Goal: Task Accomplishment & Management: Manage account settings

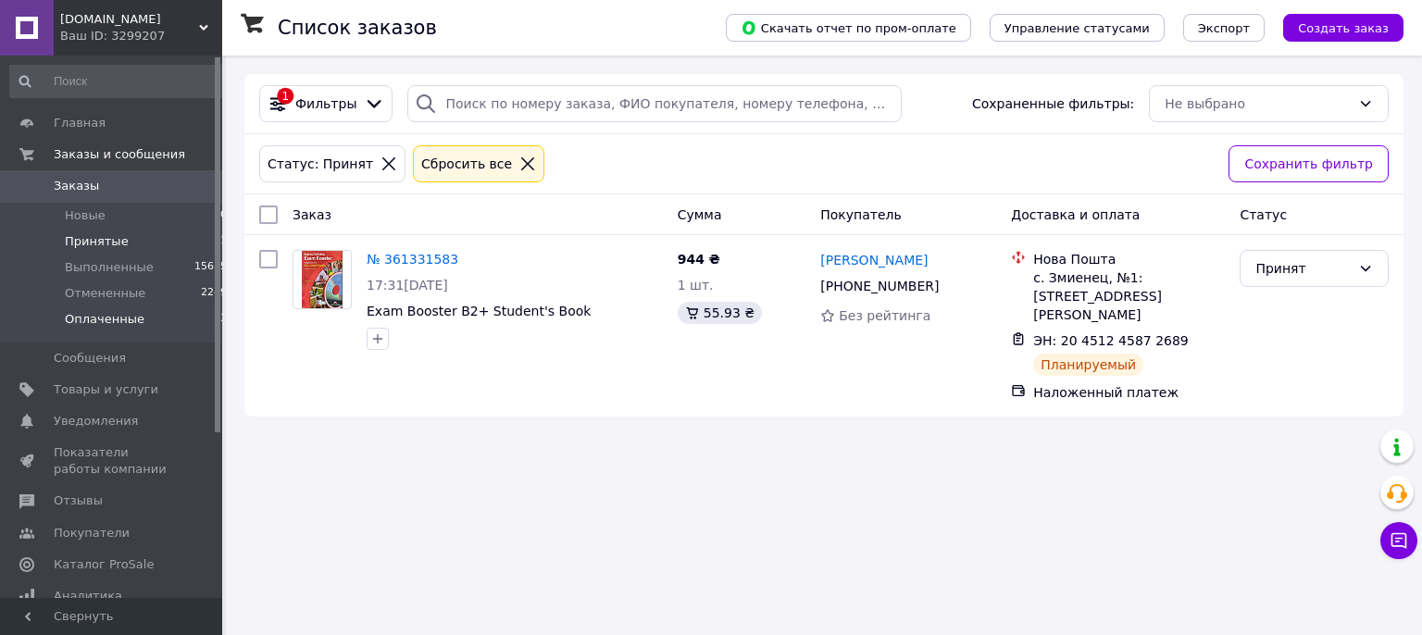
click at [94, 309] on li "Оплаченные 3" at bounding box center [119, 323] width 238 height 35
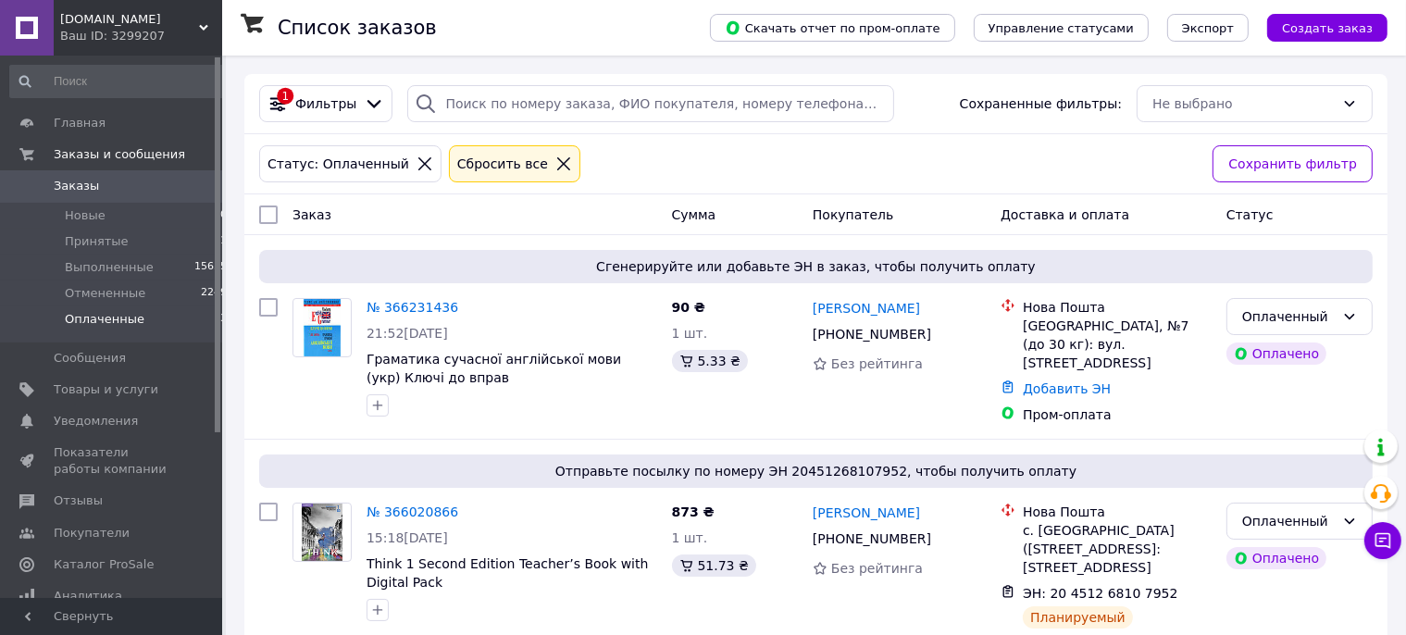
click at [115, 328] on span "Оплаченные" at bounding box center [105, 319] width 80 height 17
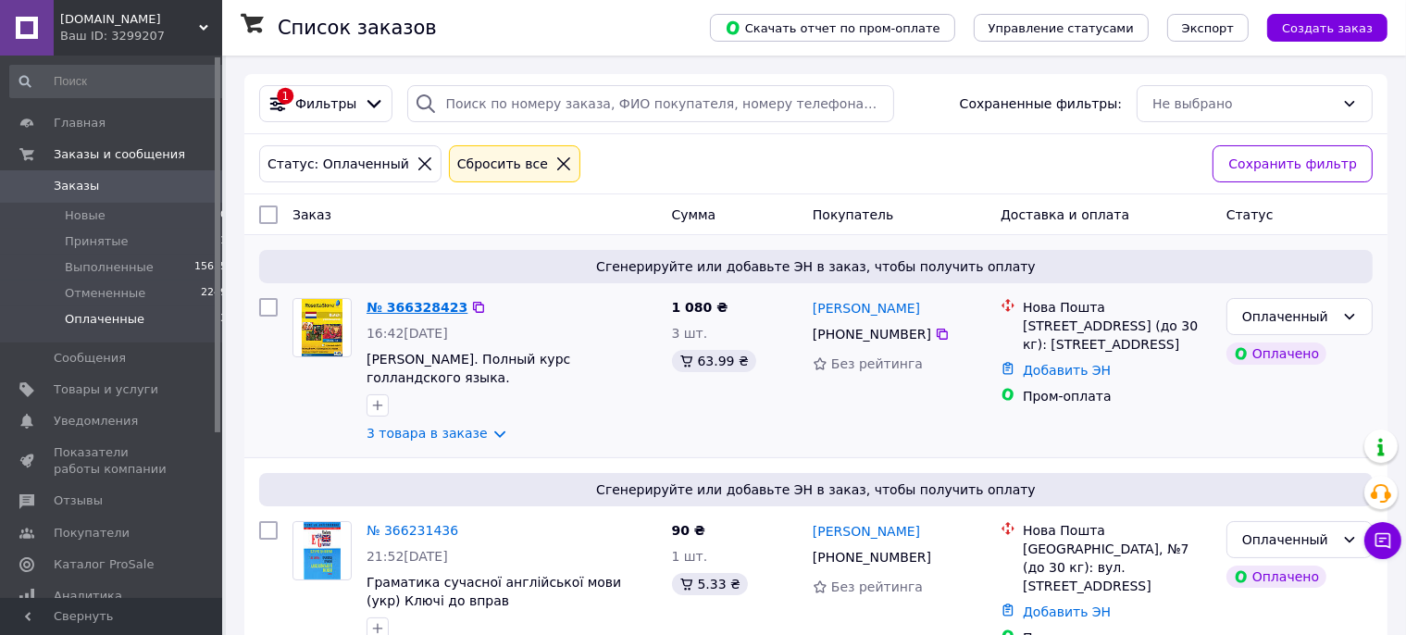
click at [399, 310] on link "№ 366328423" at bounding box center [417, 307] width 101 height 15
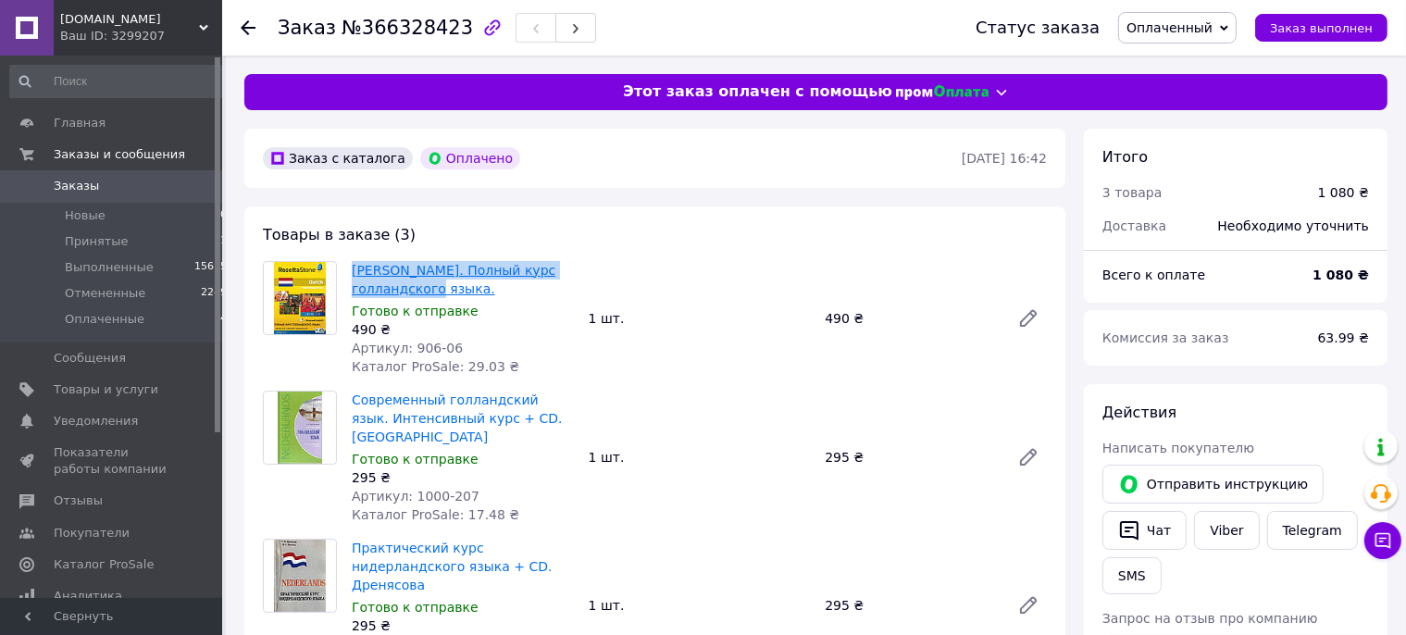
drag, startPoint x: 344, startPoint y: 265, endPoint x: 431, endPoint y: 287, distance: 88.9
click at [431, 287] on div "[PERSON_NAME]. Полный курс голландского языка. Готово к отправке 490 ₴ Артикул:…" at bounding box center [462, 318] width 237 height 122
copy link "[PERSON_NAME]. Полный курс голландского"
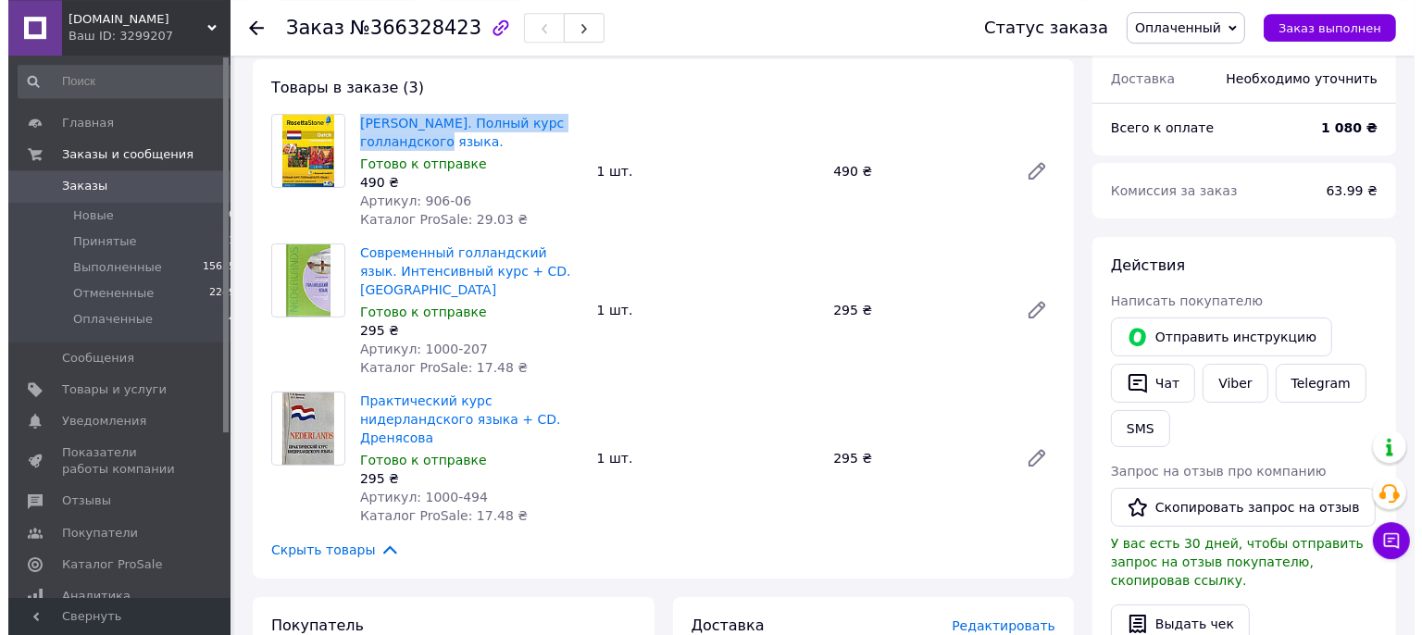
scroll to position [195, 0]
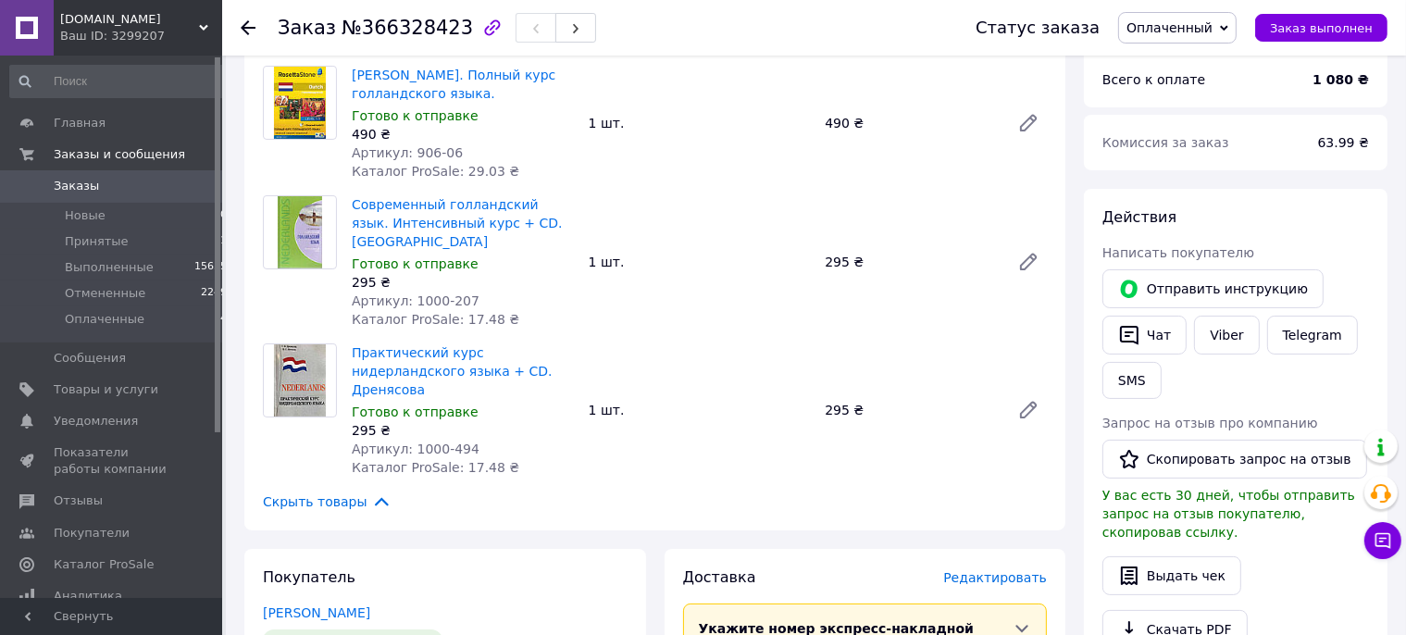
click at [1010, 568] on div "Редактировать" at bounding box center [995, 577] width 104 height 19
click at [1002, 570] on span "Редактировать" at bounding box center [995, 577] width 104 height 15
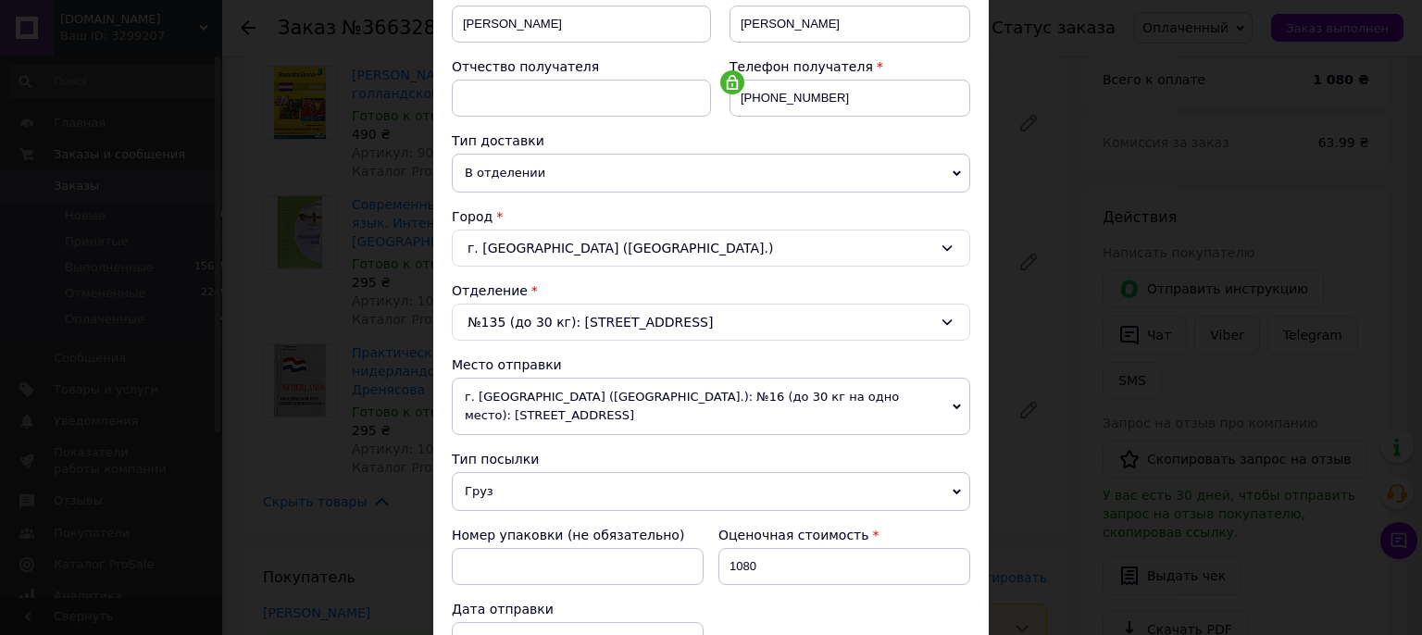
scroll to position [511, 0]
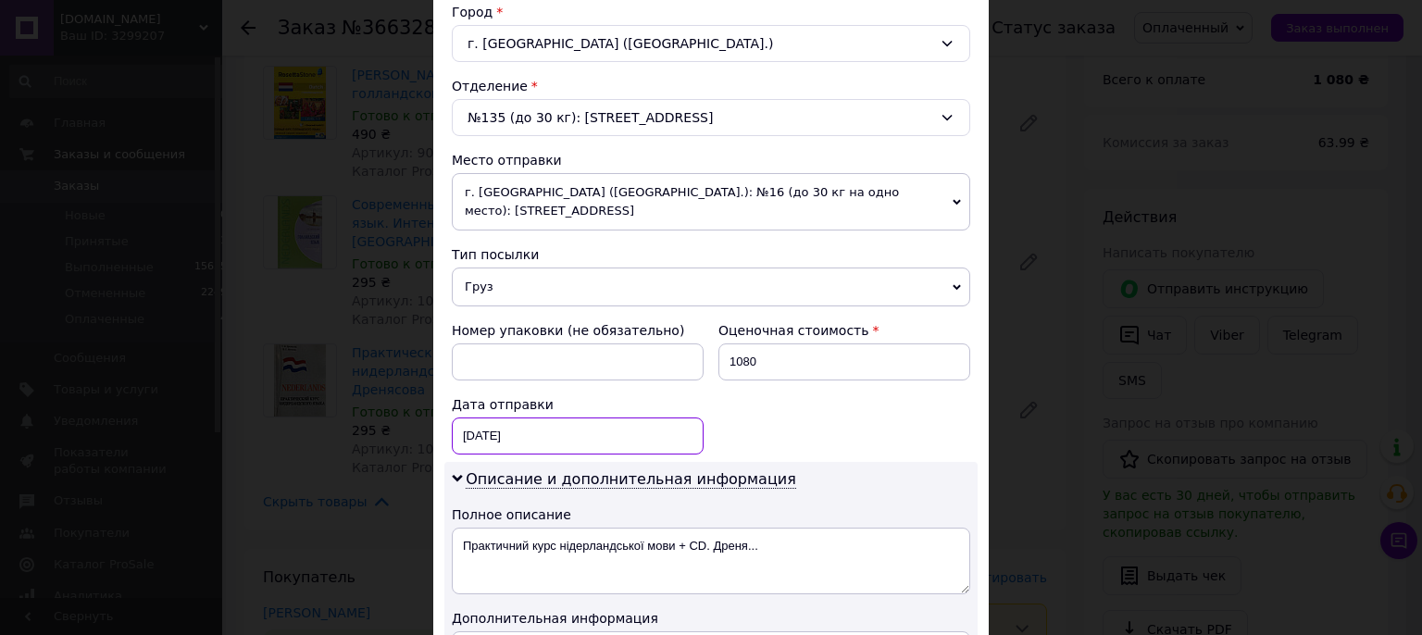
click at [476, 418] on input "[DATE]" at bounding box center [578, 436] width 252 height 37
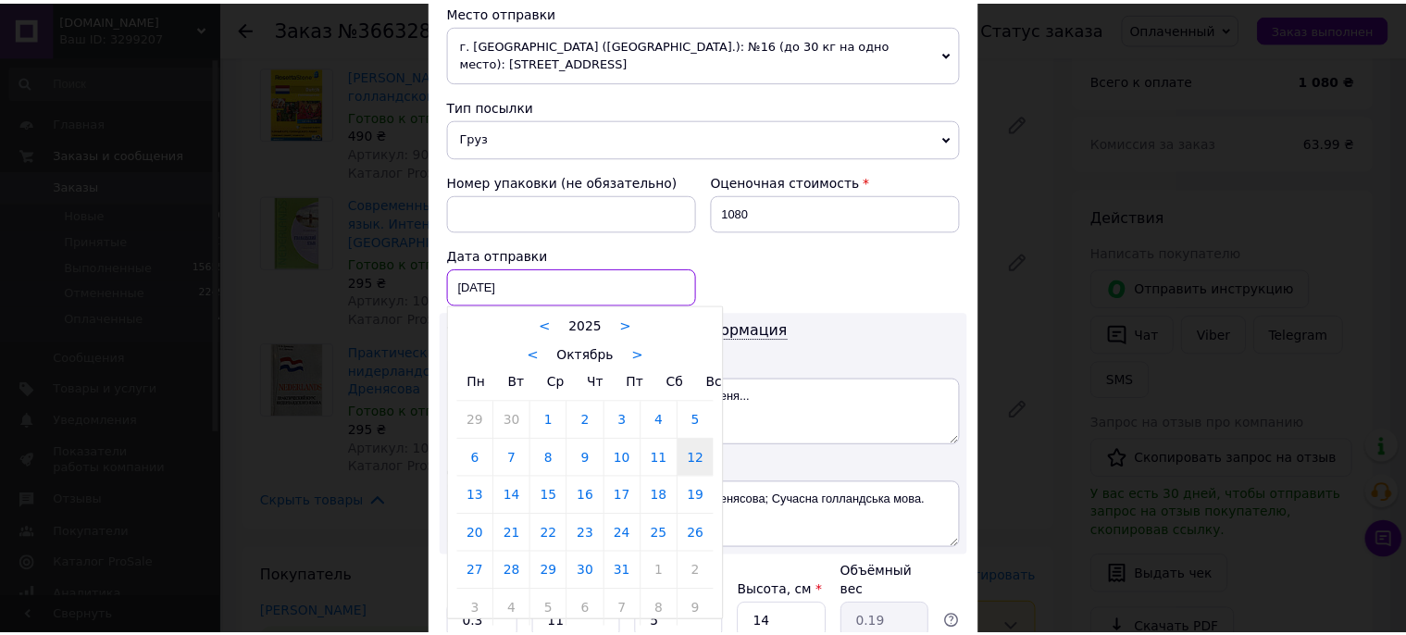
scroll to position [715, 0]
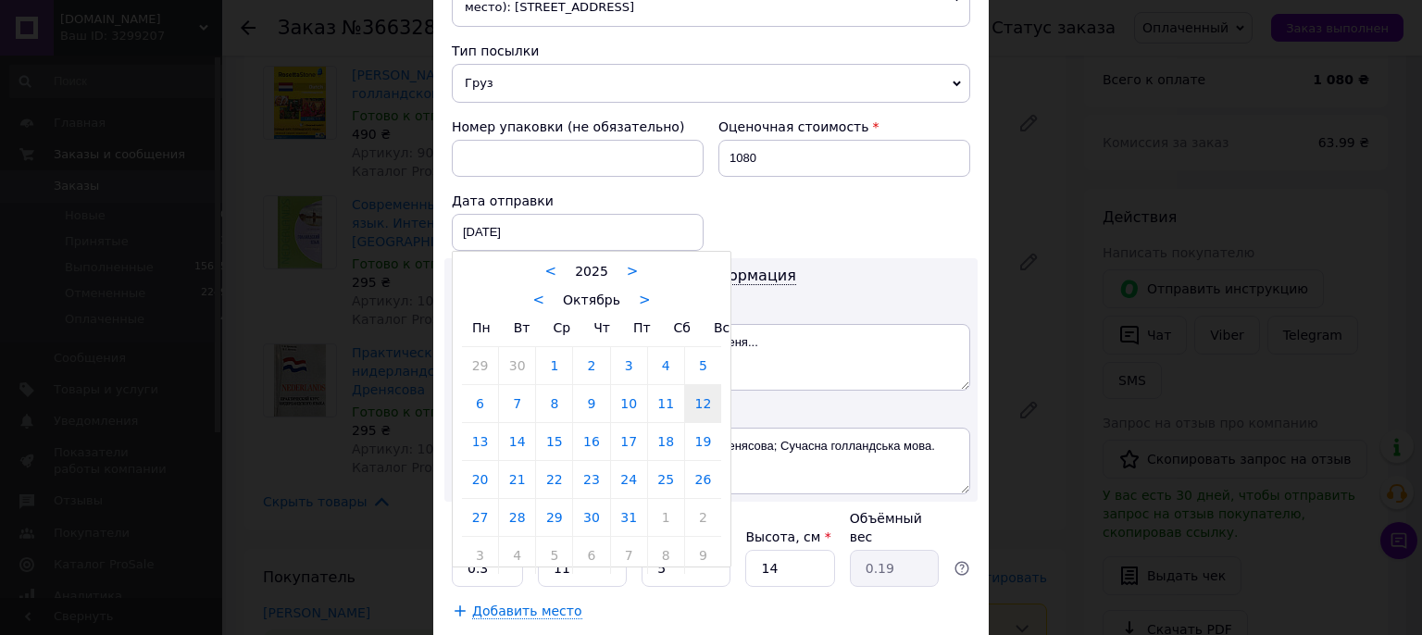
click at [380, 414] on div at bounding box center [711, 317] width 1422 height 635
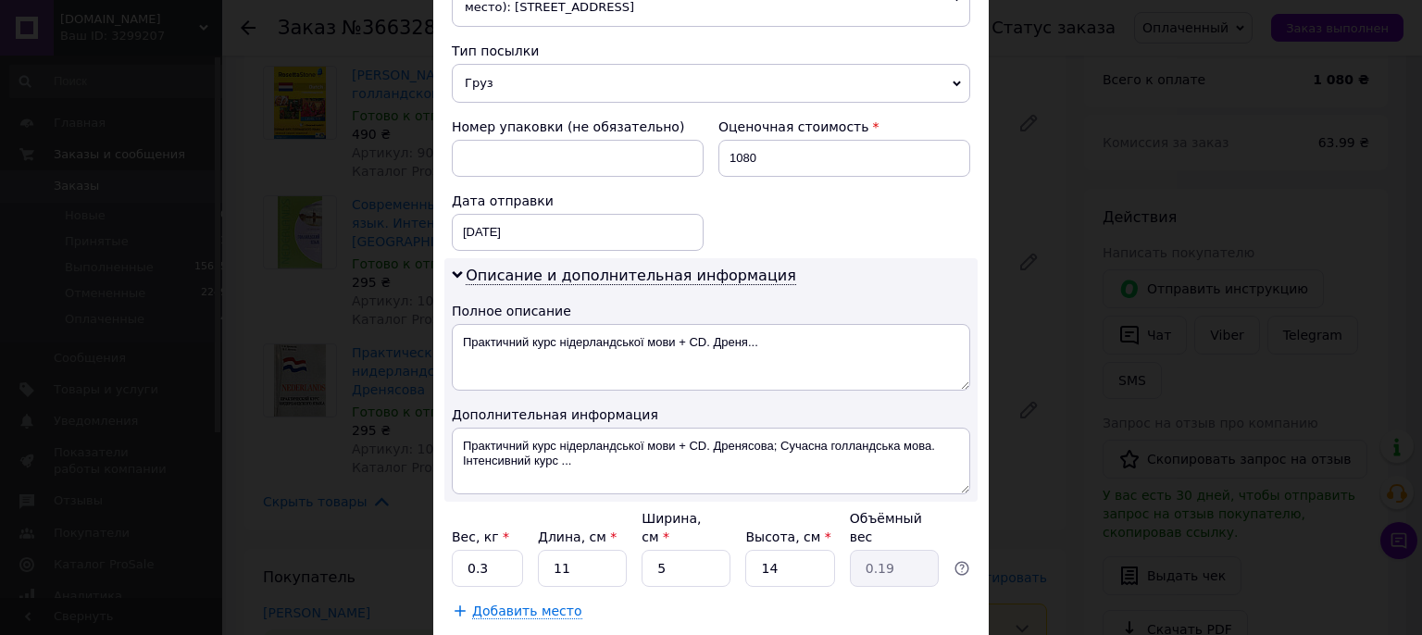
click at [348, 398] on div "× Редактирование доставки Способ доставки Нова Пошта (платная) Плательщик Получ…" at bounding box center [711, 317] width 1422 height 635
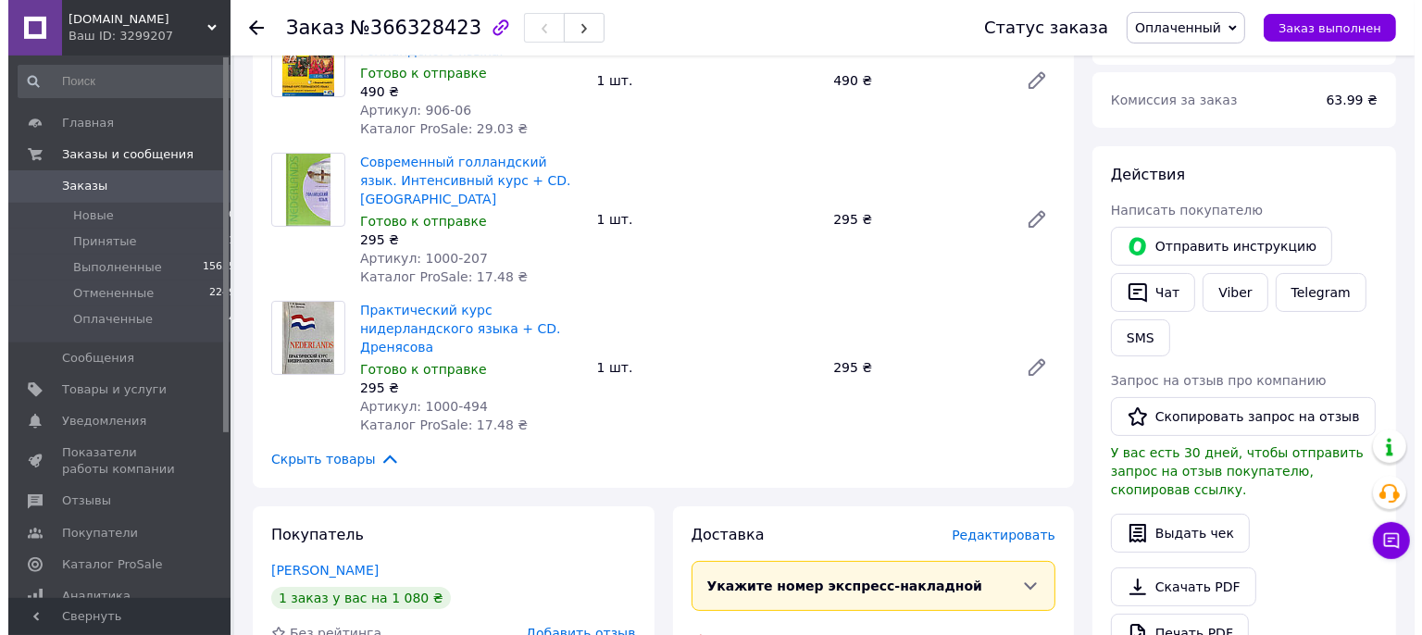
scroll to position [293, 0]
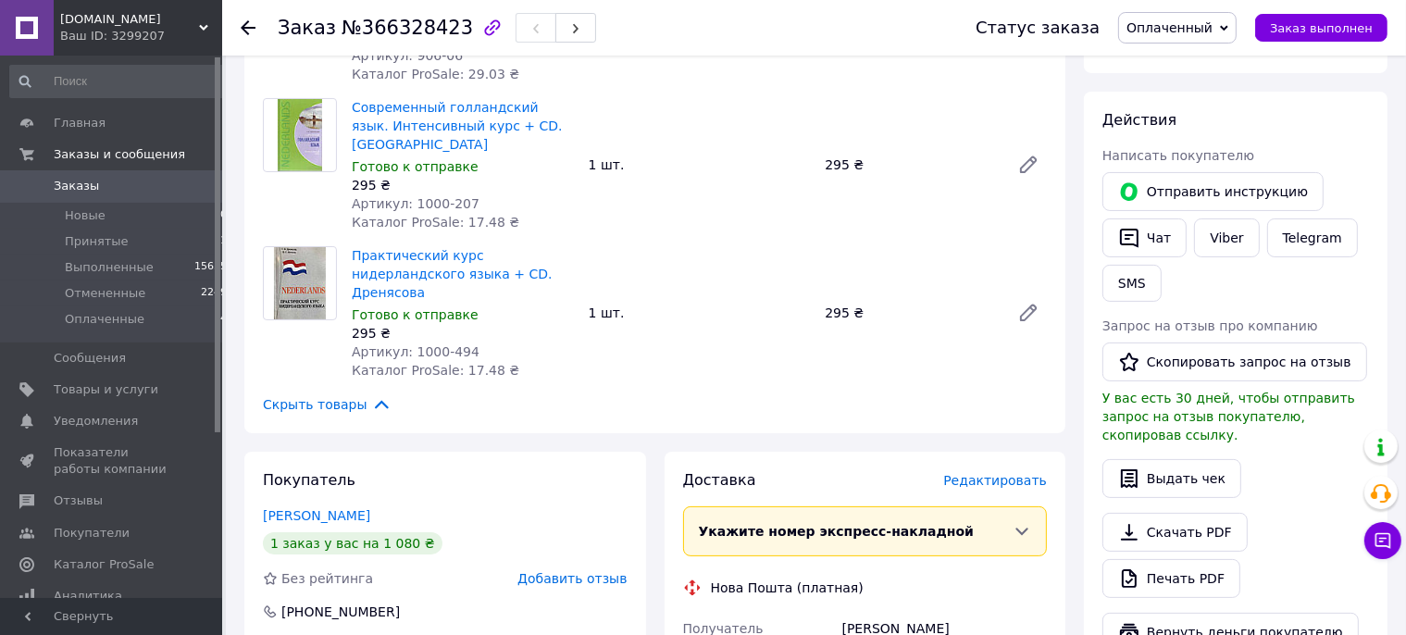
click at [987, 473] on span "Редактировать" at bounding box center [995, 480] width 104 height 15
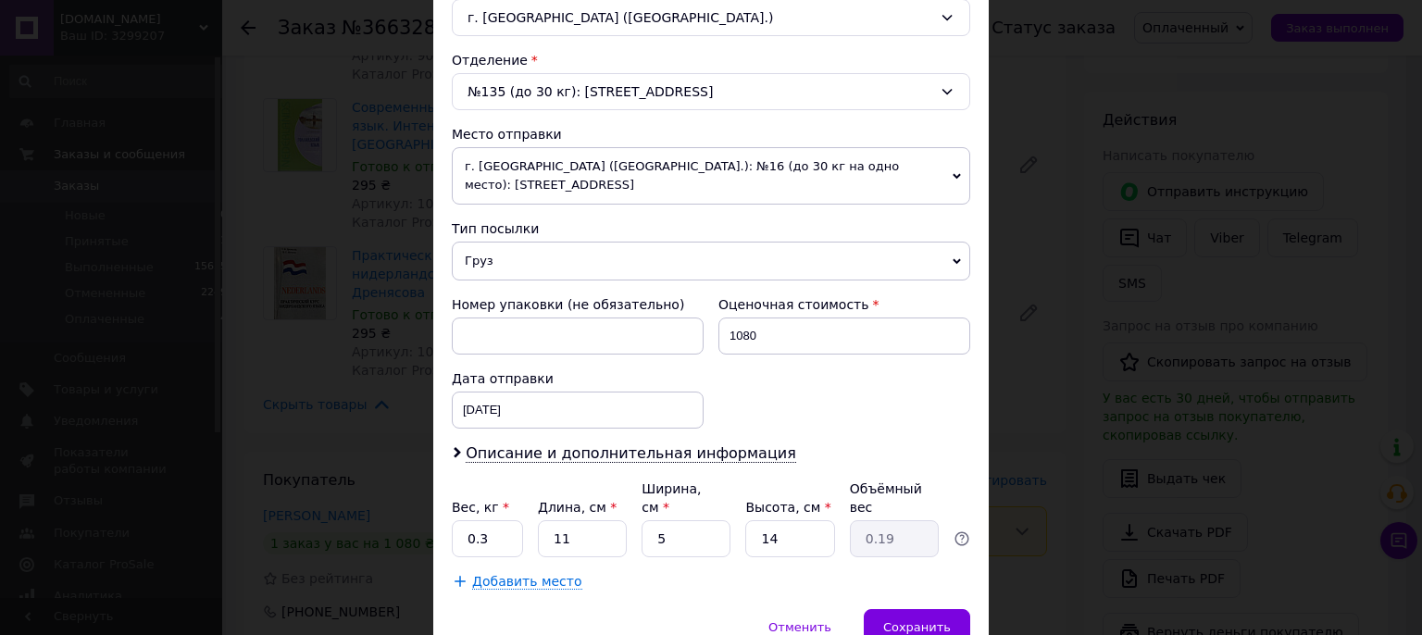
scroll to position [589, 0]
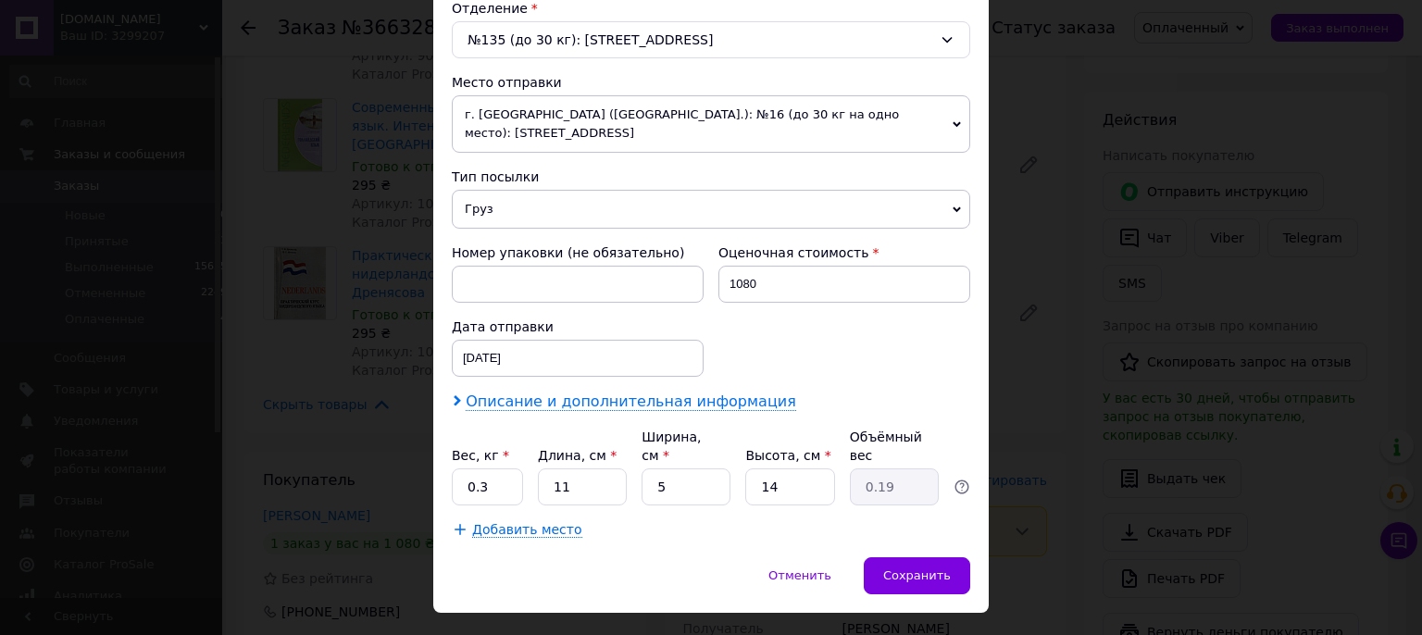
click at [524, 393] on span "Описание и дополнительная информация" at bounding box center [631, 402] width 331 height 19
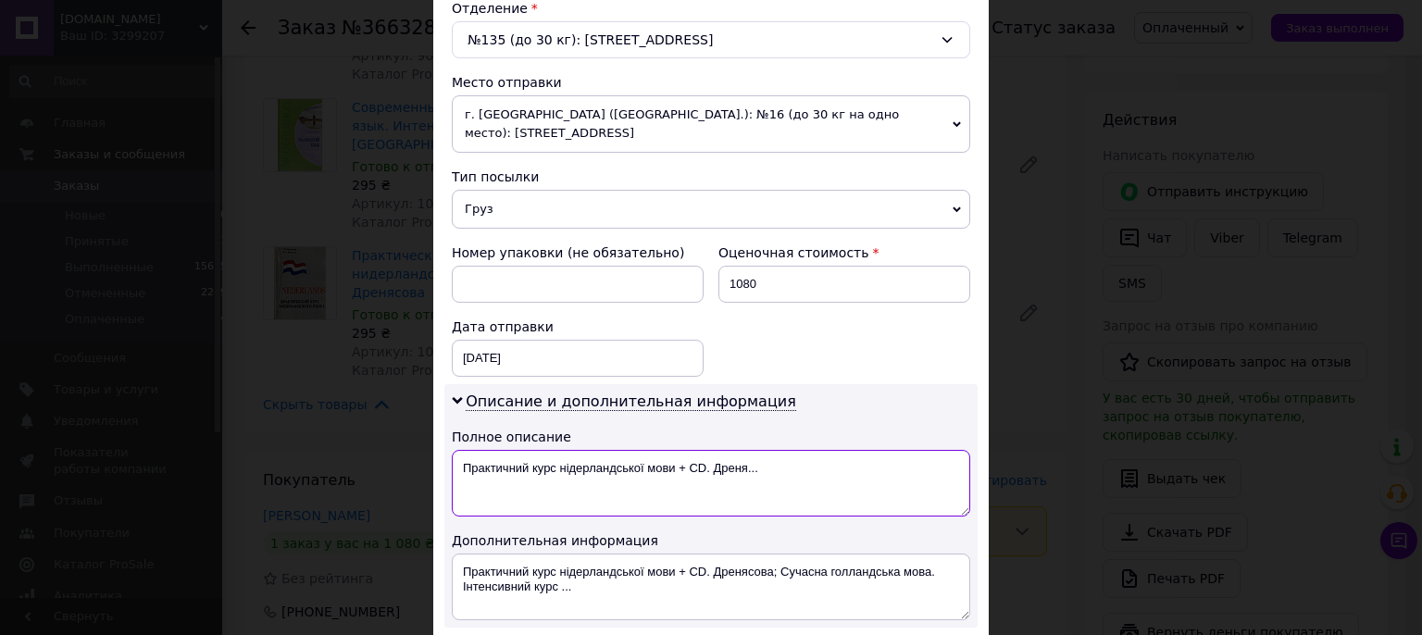
click at [510, 450] on textarea "Практичний курс нідерландської мови + CD. Дреня..." at bounding box center [711, 483] width 518 height 67
click at [508, 450] on textarea "Практичний курс нідерландської мови + CD. Дреня..." at bounding box center [711, 483] width 518 height 67
click at [535, 450] on textarea "Практичний курс нідерландської мови + CD. Дреня..." at bounding box center [711, 483] width 518 height 67
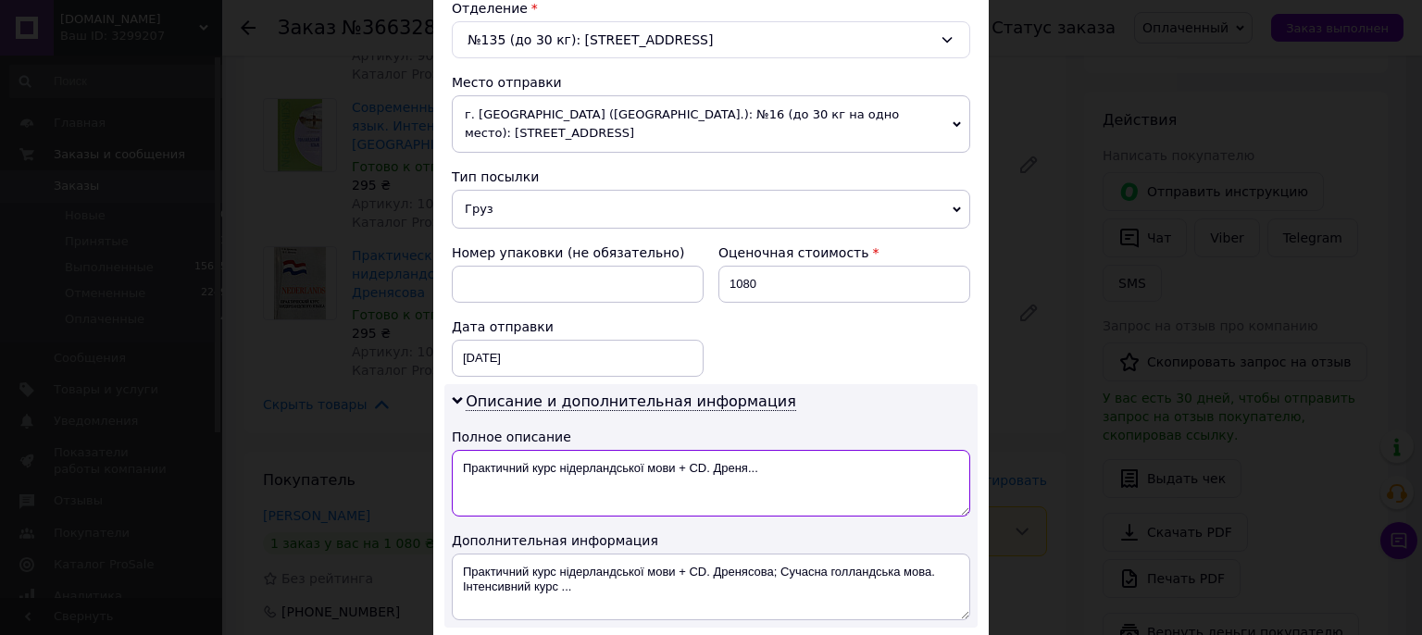
click at [535, 450] on textarea "Практичний курс нідерландської мови + CD. Дреня..." at bounding box center [711, 483] width 518 height 67
type textarea "[PERSON_NAME]"
drag, startPoint x: 539, startPoint y: 445, endPoint x: 357, endPoint y: 445, distance: 181.5
click at [452, 450] on textarea "Голл 1/1/1" at bounding box center [711, 483] width 518 height 67
type textarea "Голл 1/1/1"
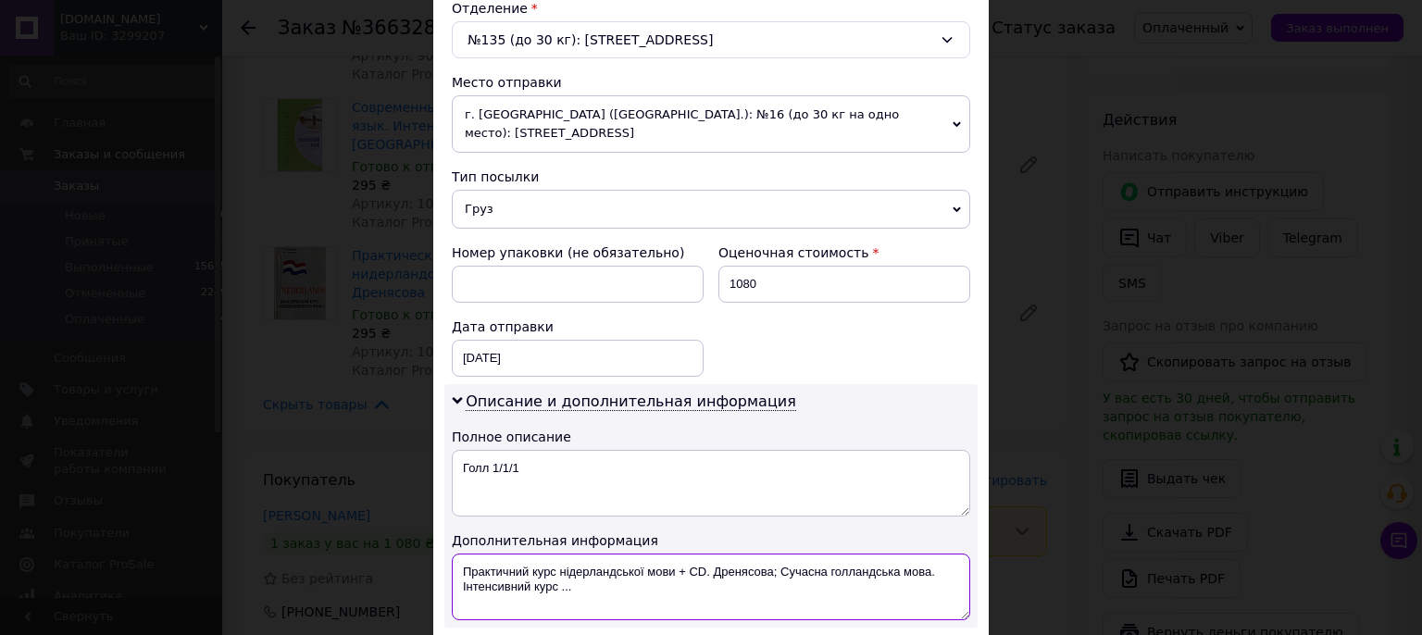
click at [535, 561] on textarea "Практичний курс нідерландської мови + CD. Дренясова; Сучасна голландська мова. …" at bounding box center [711, 587] width 518 height 67
paste textarea "олл"
drag, startPoint x: 546, startPoint y: 567, endPoint x: 413, endPoint y: 531, distance: 138.1
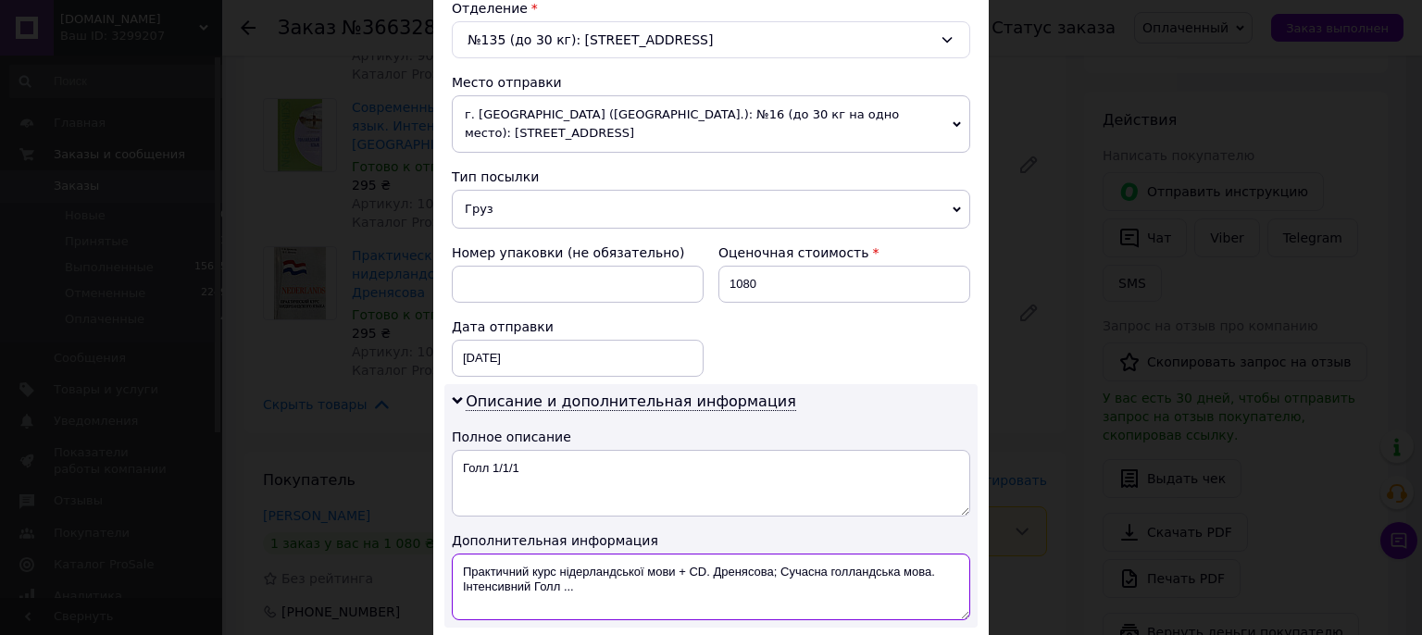
click at [452, 554] on textarea "Практичний курс нідерландської мови + CD. Дренясова; Сучасна голландська мова. …" at bounding box center [711, 587] width 518 height 67
paste textarea "олл 1/1/1"
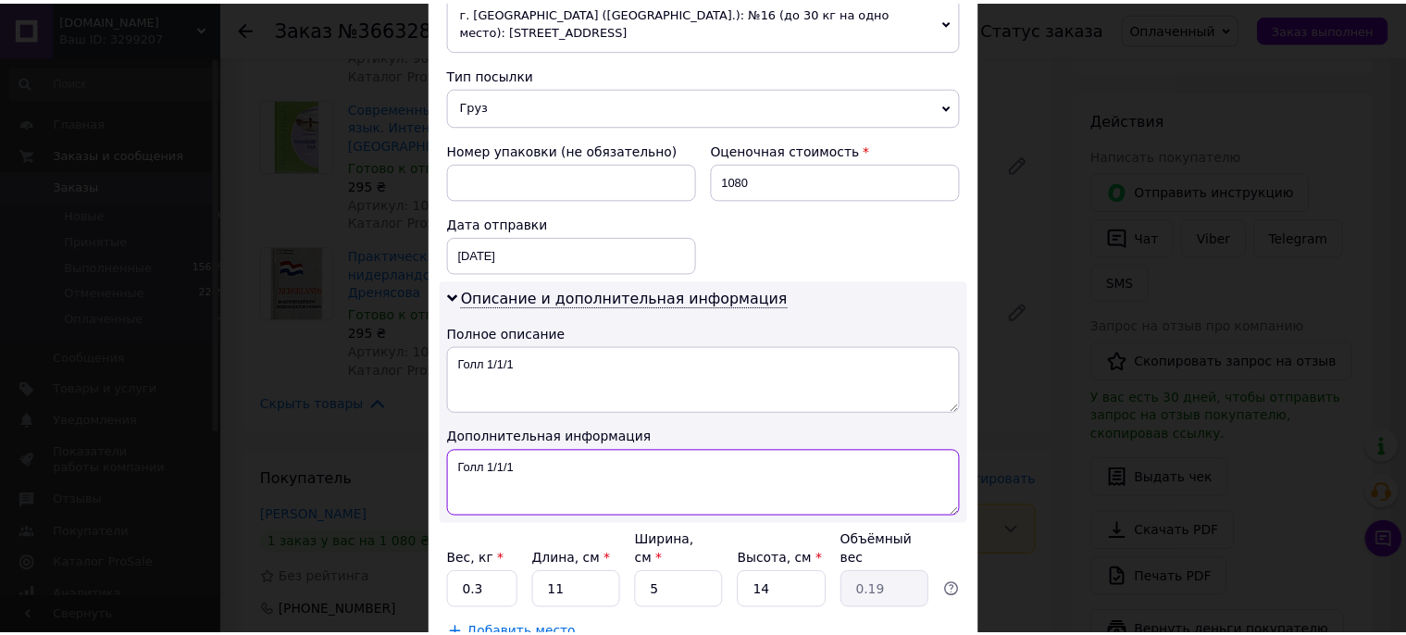
scroll to position [796, 0]
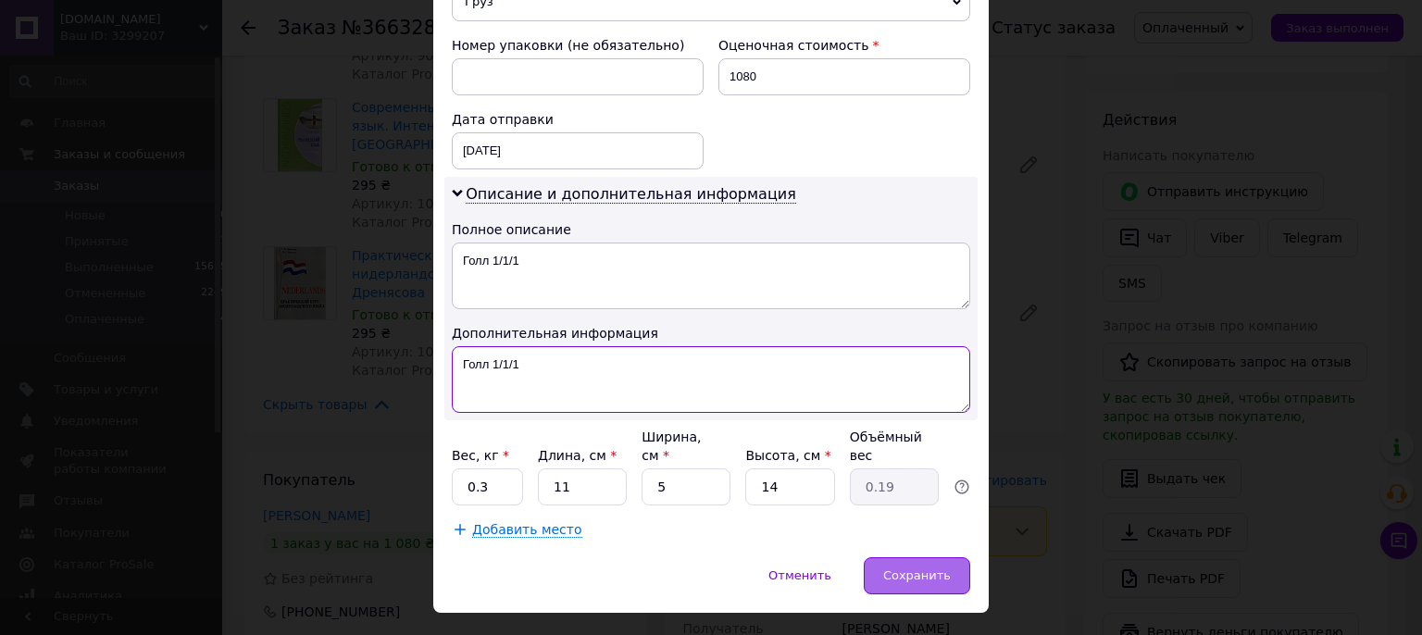
type textarea "Голл 1/1/1"
click at [913, 568] on span "Сохранить" at bounding box center [917, 575] width 68 height 14
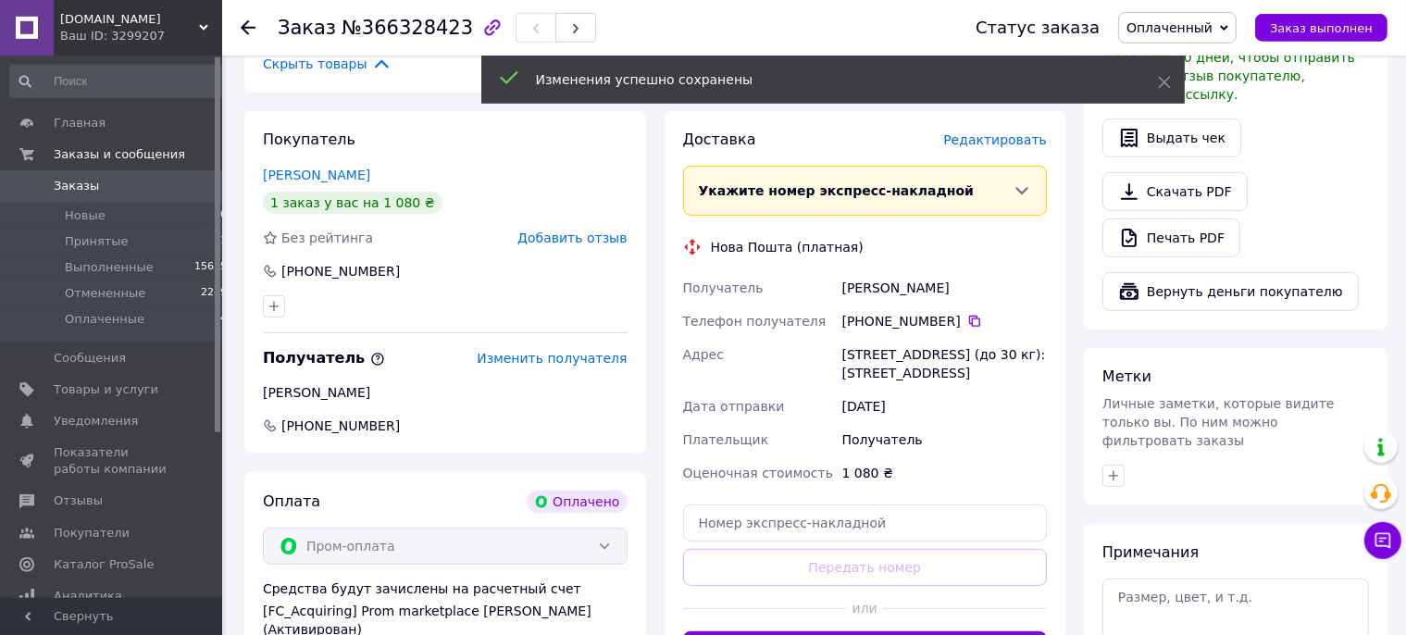
scroll to position [684, 0]
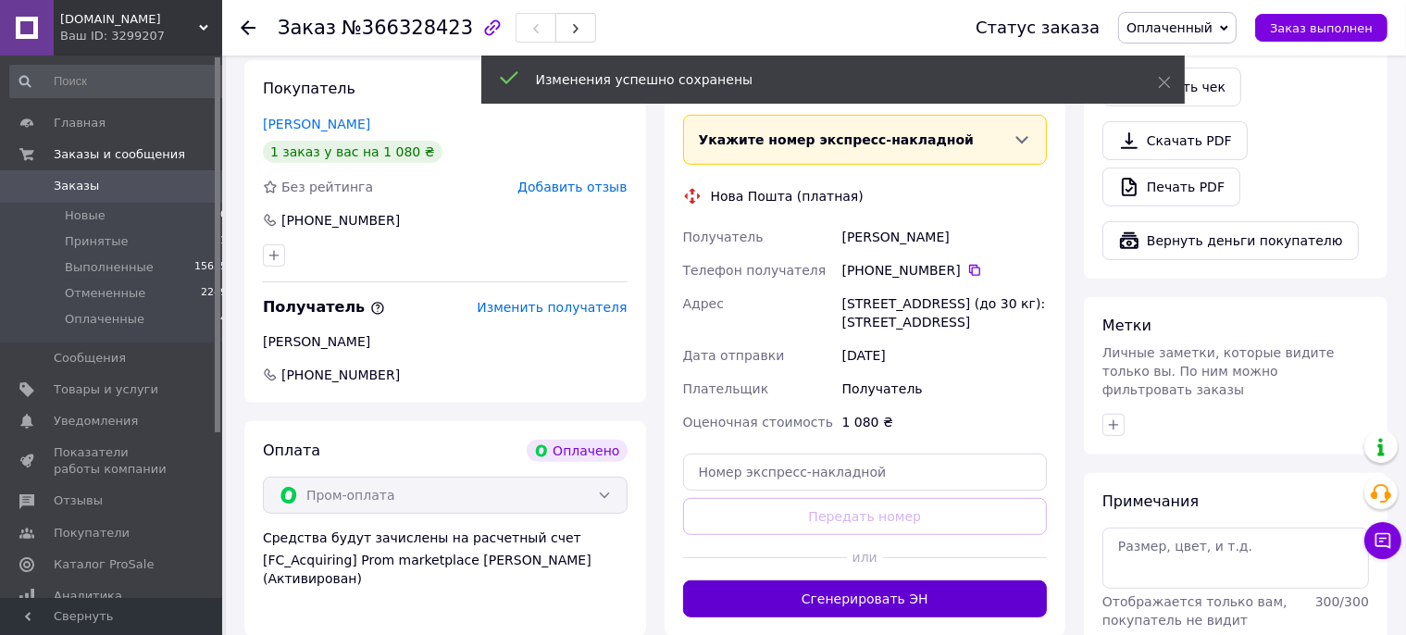
click at [857, 587] on button "Сгенерировать ЭН" at bounding box center [865, 599] width 365 height 37
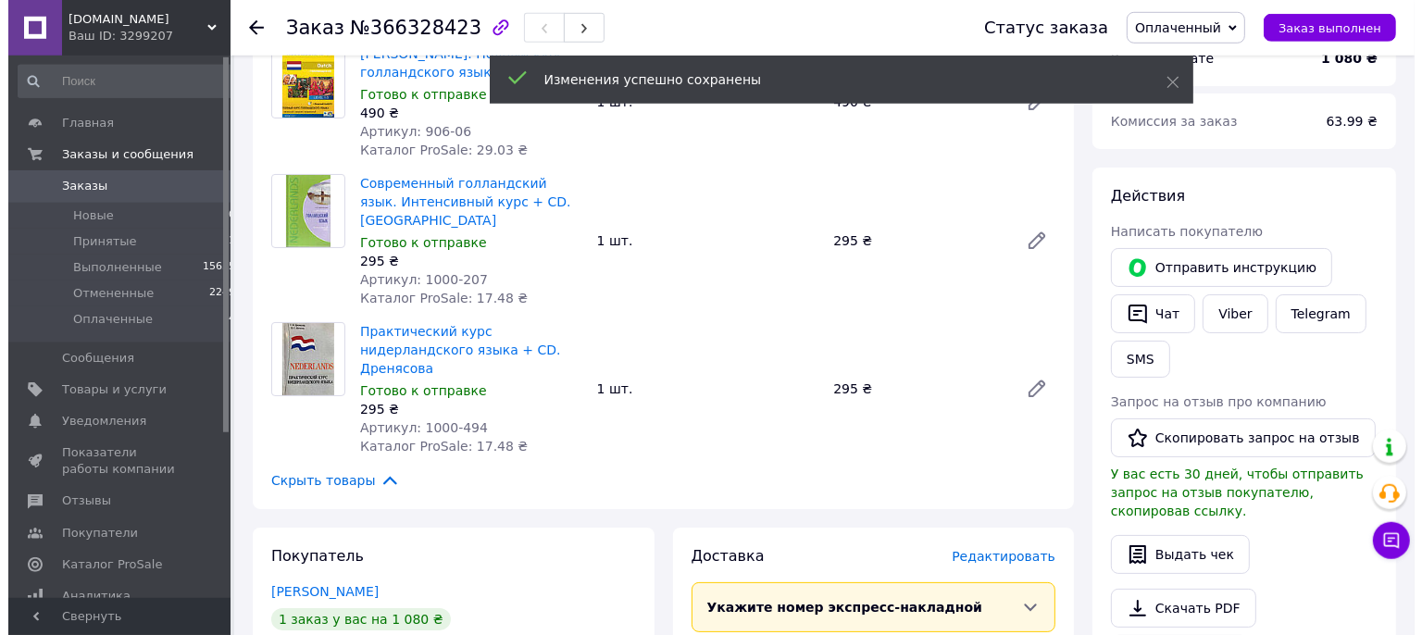
scroll to position [0, 0]
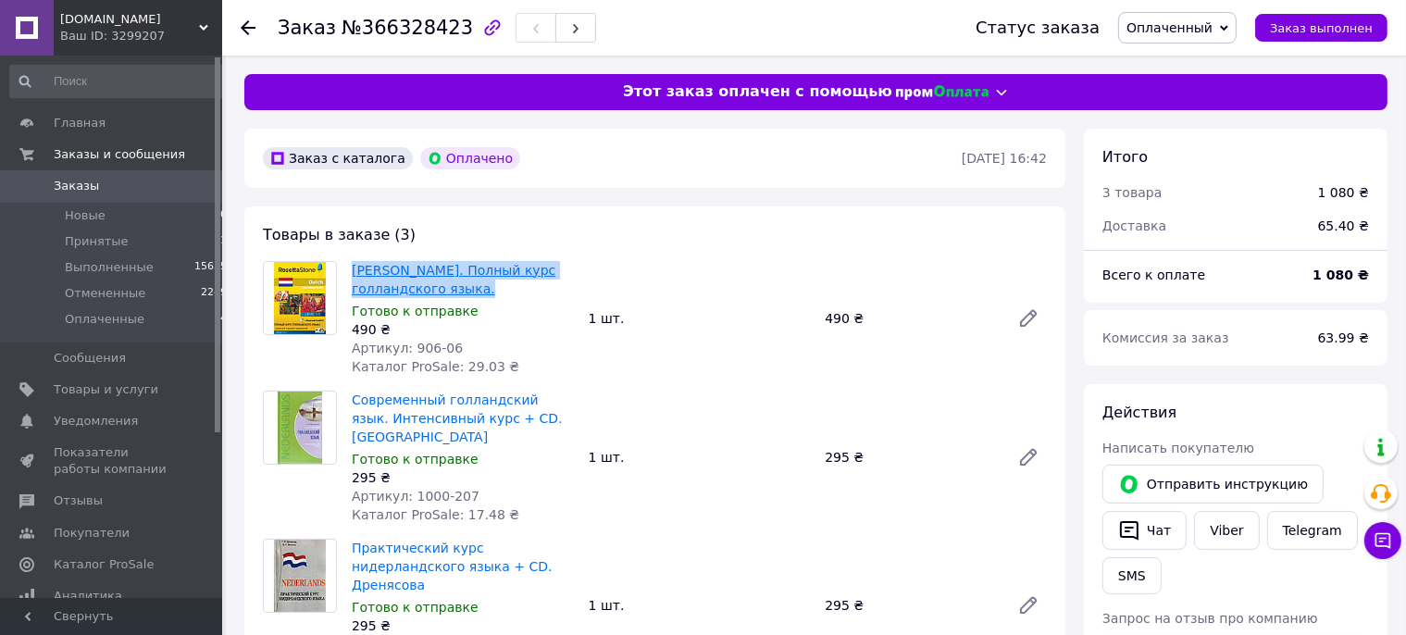
drag, startPoint x: 460, startPoint y: 278, endPoint x: 367, endPoint y: 269, distance: 94.0
click at [354, 271] on span "[PERSON_NAME]. Полный курс голландского языка." at bounding box center [463, 279] width 222 height 37
copy link "[PERSON_NAME]. Полный курс голландского языка."
click at [1209, 511] on link "Viber" at bounding box center [1226, 530] width 65 height 39
click at [95, 312] on li "Оплаченные 4" at bounding box center [119, 323] width 238 height 35
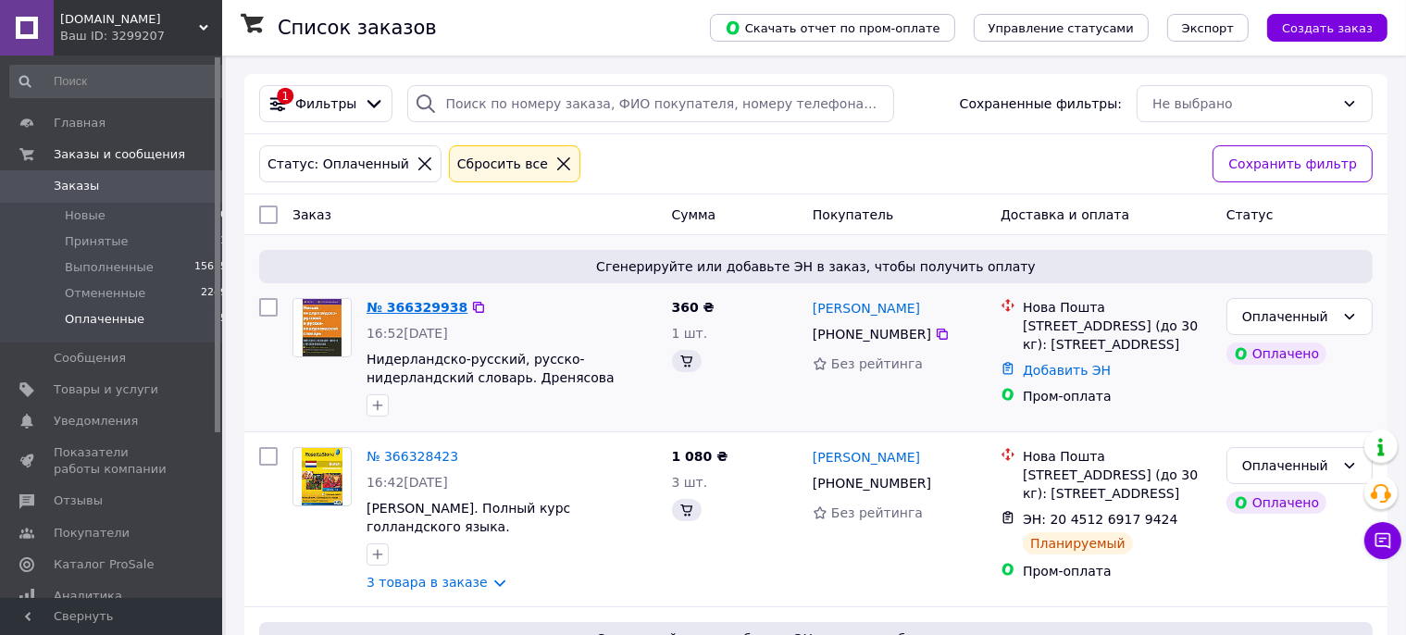
click at [406, 301] on link "№ 366329938" at bounding box center [417, 307] width 101 height 15
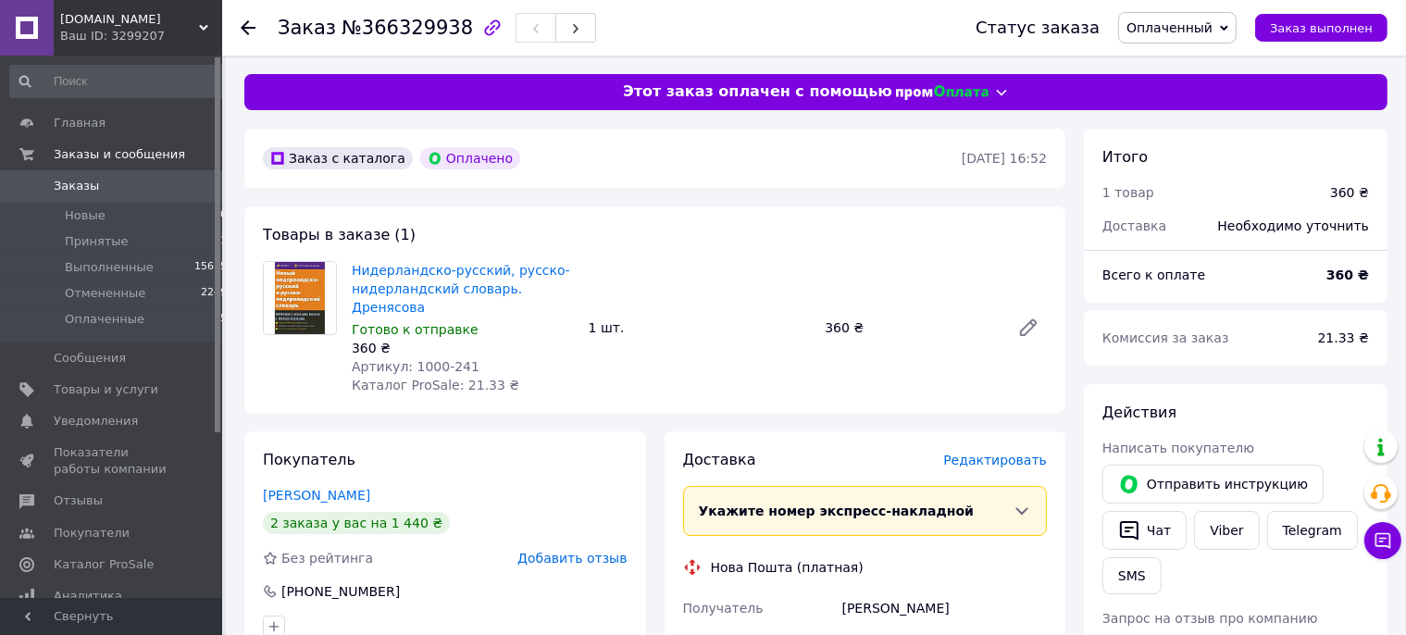
click at [996, 453] on span "Редактировать" at bounding box center [995, 460] width 104 height 15
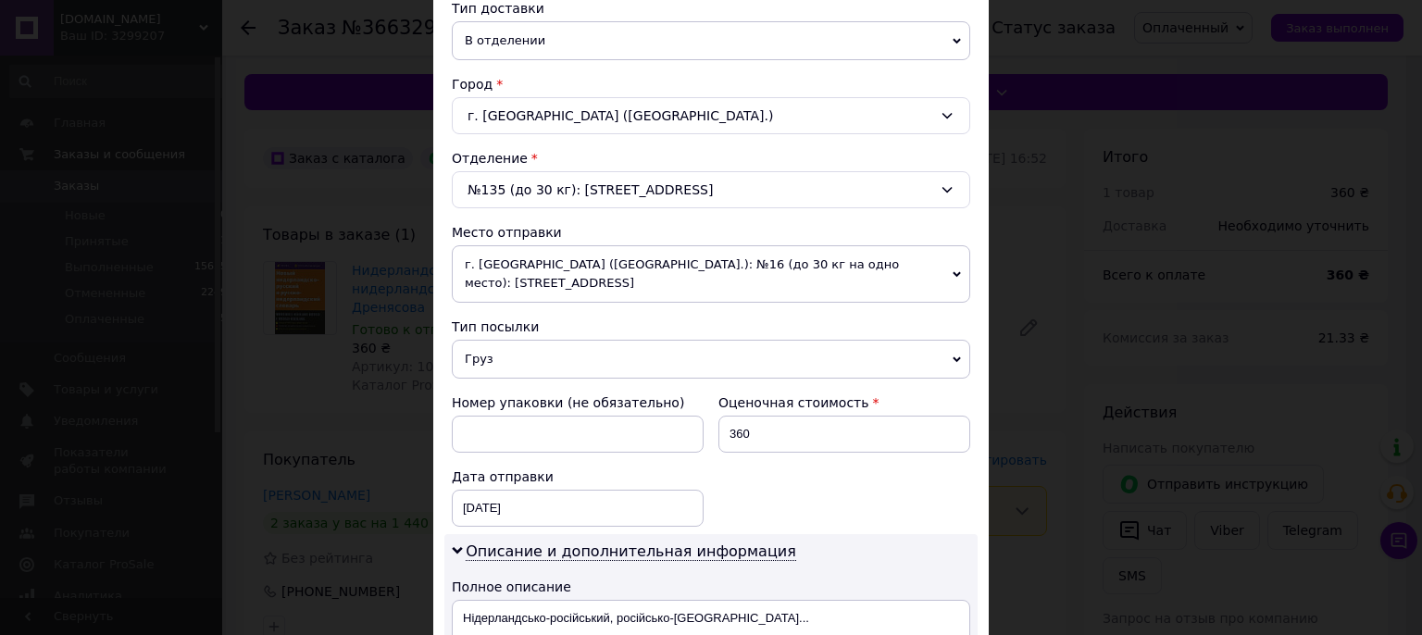
scroll to position [613, 0]
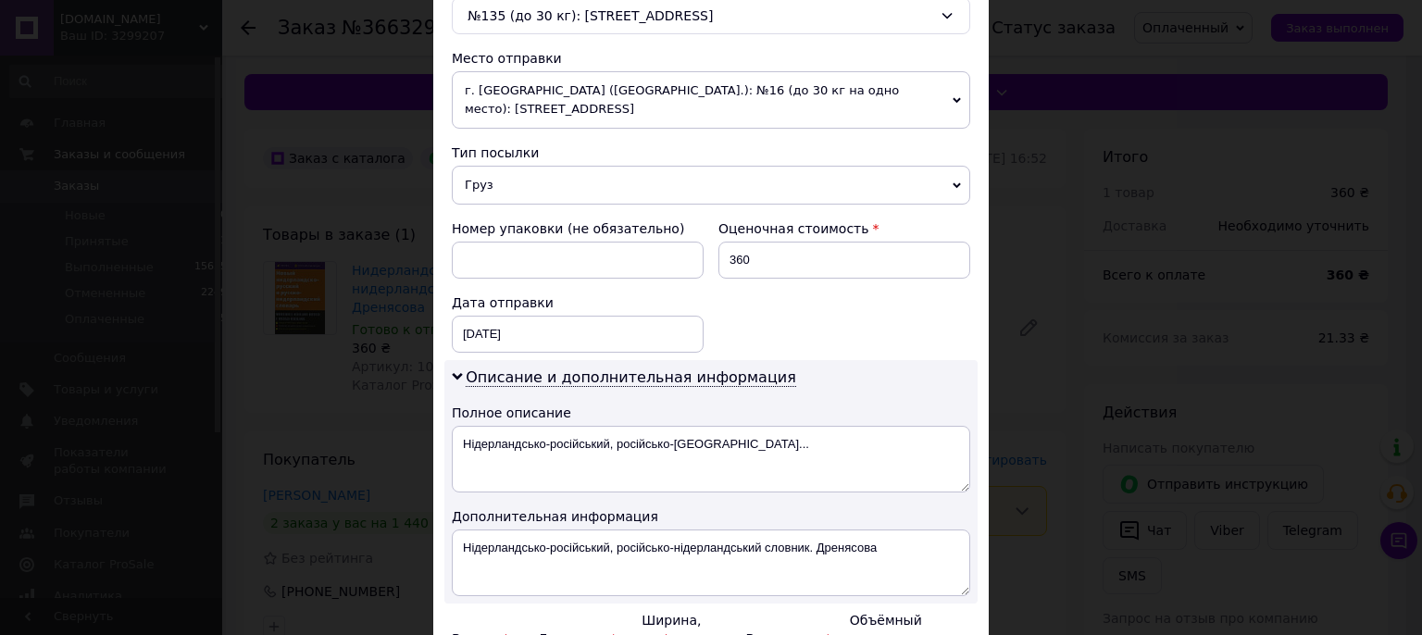
click at [379, 439] on div "× Редактирование доставки Способ доставки Нова Пошта (платная) Плательщик Получ…" at bounding box center [711, 317] width 1422 height 635
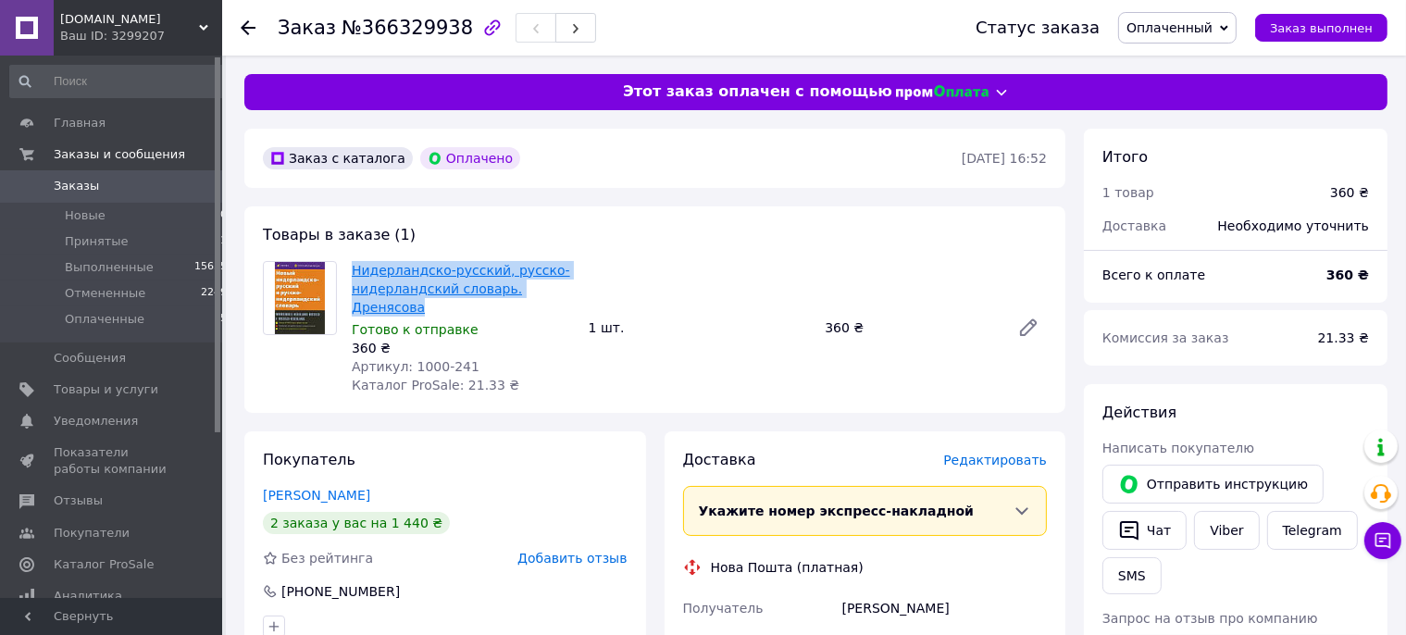
drag, startPoint x: 347, startPoint y: 265, endPoint x: 563, endPoint y: 291, distance: 217.3
click at [563, 291] on div "Нидерландско-русский, русско-нидерландский словарь. Дренясова Готово к отправке…" at bounding box center [462, 327] width 237 height 141
copy link "Нидерландско-русский, русско-нидерландский словарь. Дренясова"
click at [991, 453] on span "Редактировать" at bounding box center [995, 460] width 104 height 15
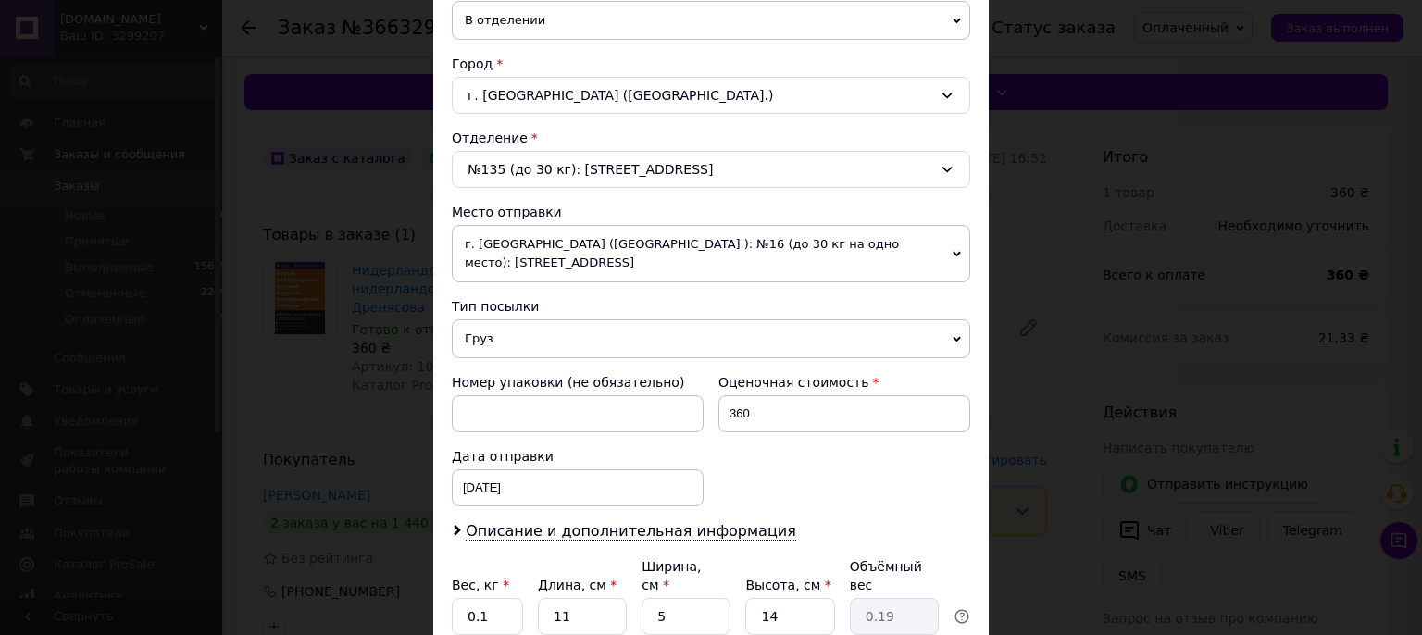
scroll to position [589, 0]
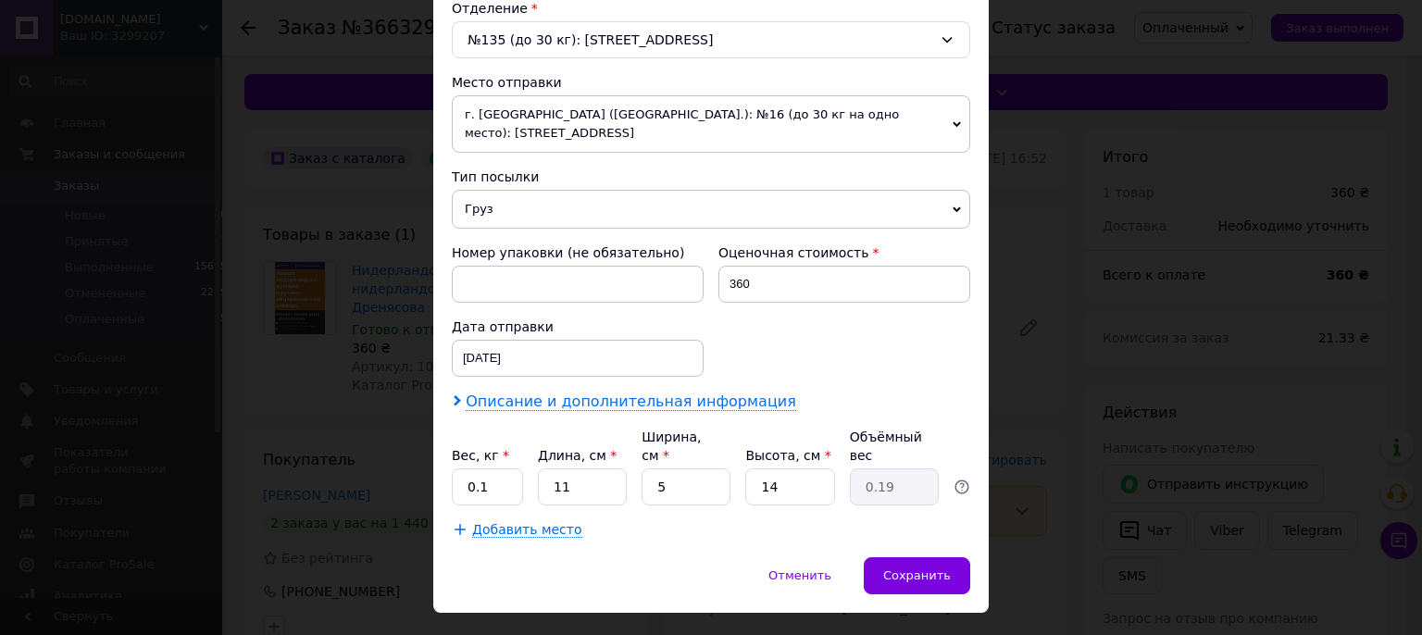
click at [493, 393] on span "Описание и дополнительная информация" at bounding box center [631, 402] width 331 height 19
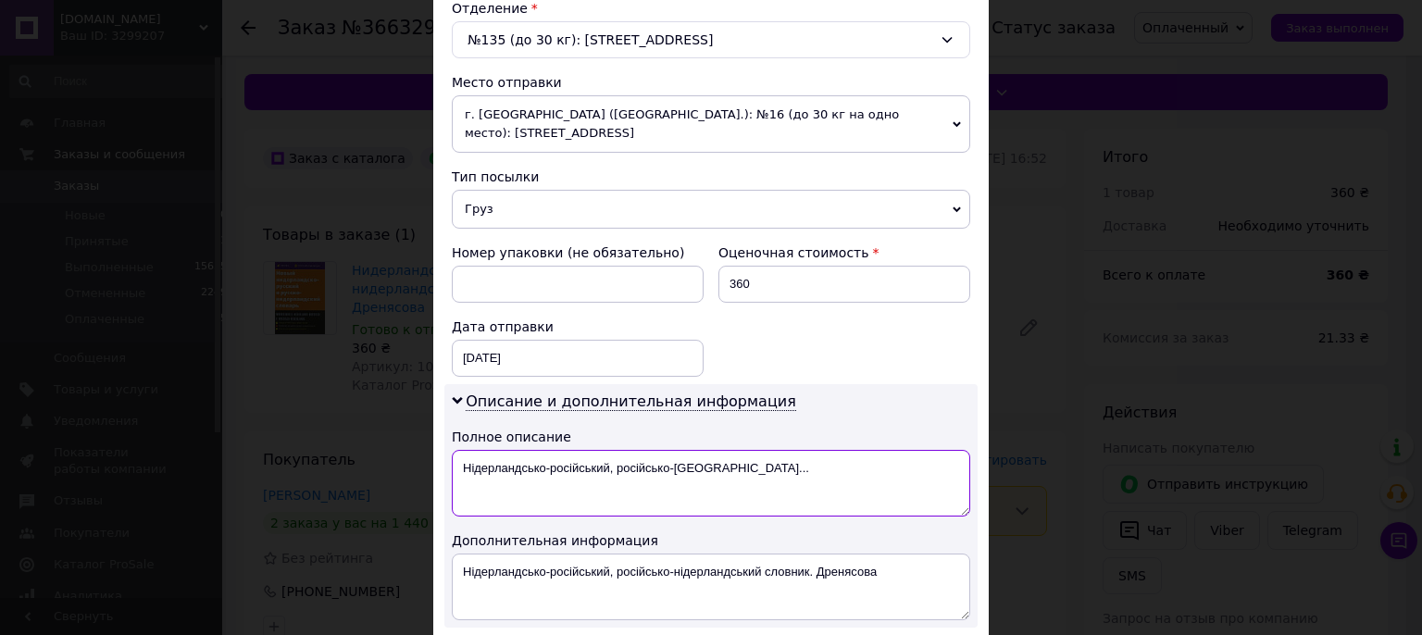
click at [538, 450] on textarea "Нідерландсько-російський, російсько-[GEOGRAPHIC_DATA]..." at bounding box center [711, 483] width 518 height 67
paste textarea "идерландско-русский, русско-нидерландский словарь"
type textarea "Нидерландско-русский, русско-нидерландский словарь"
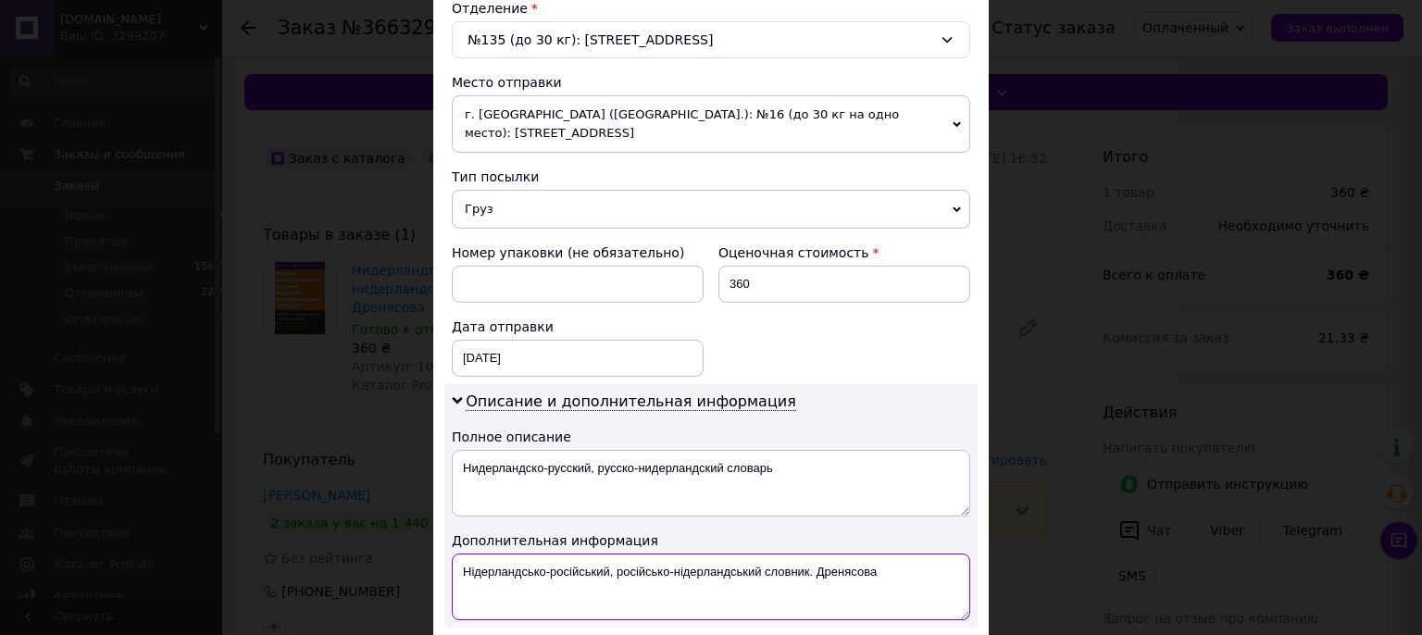
click at [544, 554] on textarea "Нідерландсько-російський, російсько-нідерландський словник. Дренясова" at bounding box center [711, 587] width 518 height 67
paste textarea "идерландско-русский, русско-нидерландский словарь"
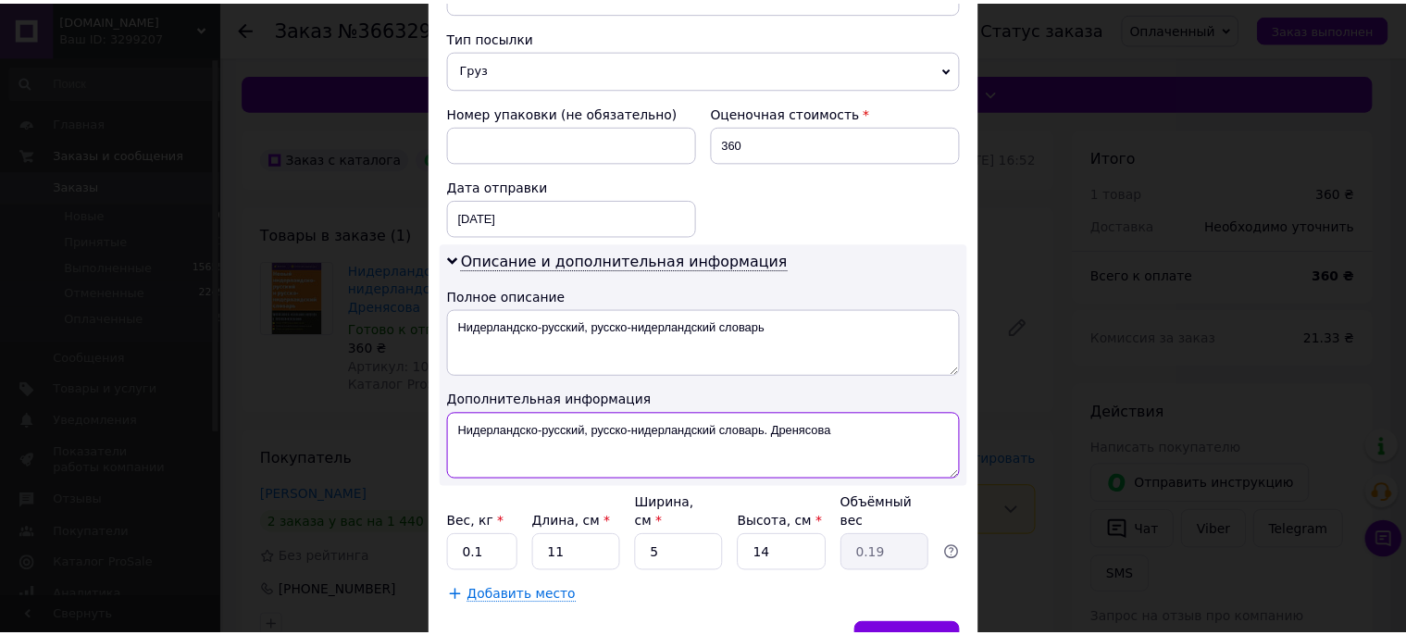
scroll to position [796, 0]
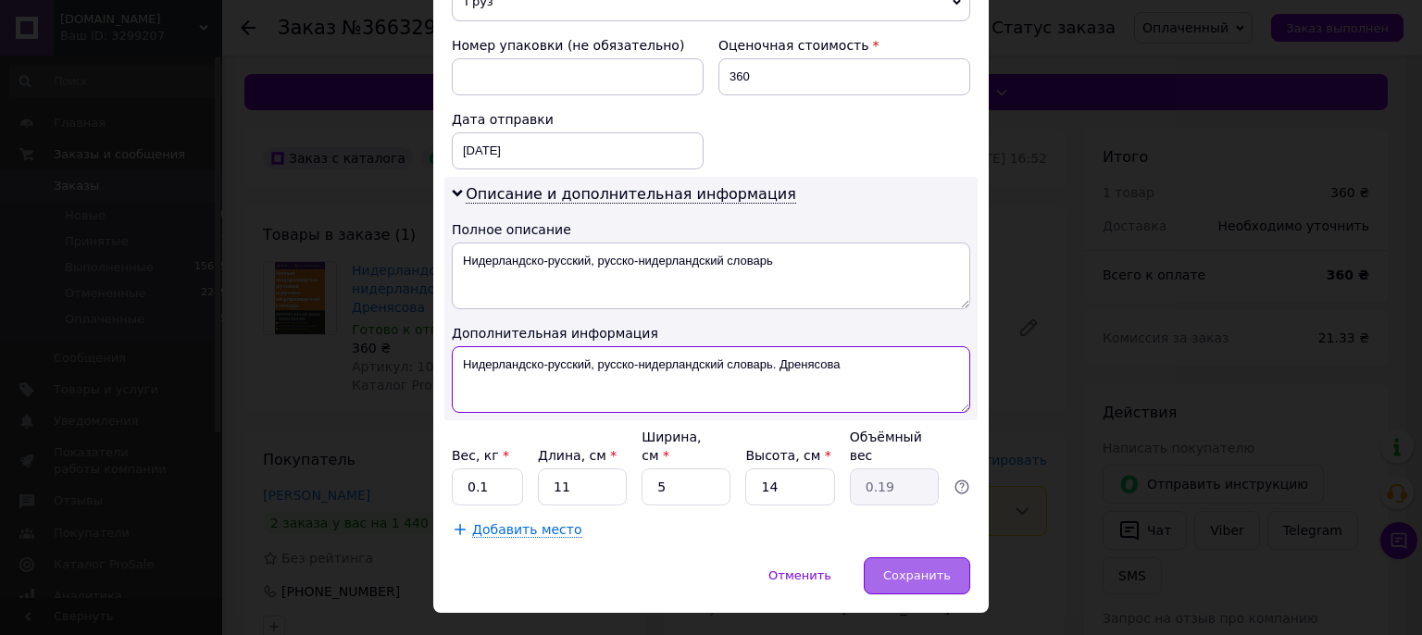
type textarea "Нидерландско-русский, русско-нидерландский словарь. Дренясова"
click at [908, 568] on span "Сохранить" at bounding box center [917, 575] width 68 height 14
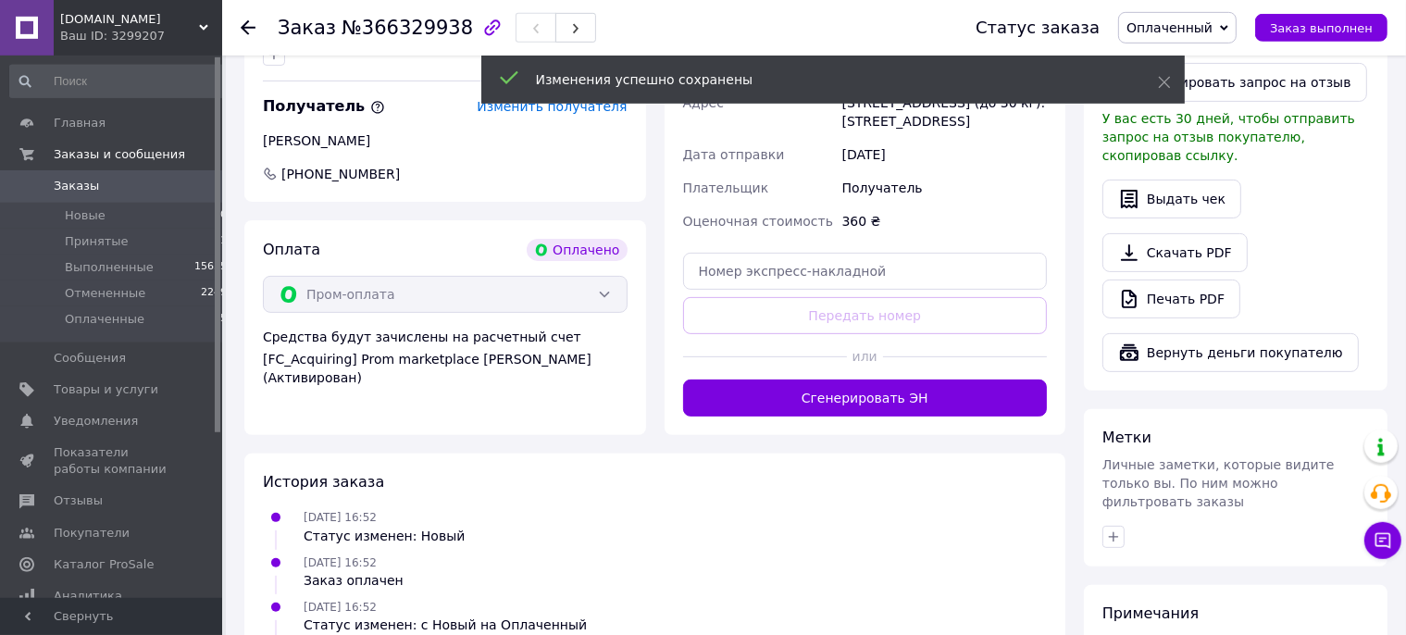
scroll to position [586, 0]
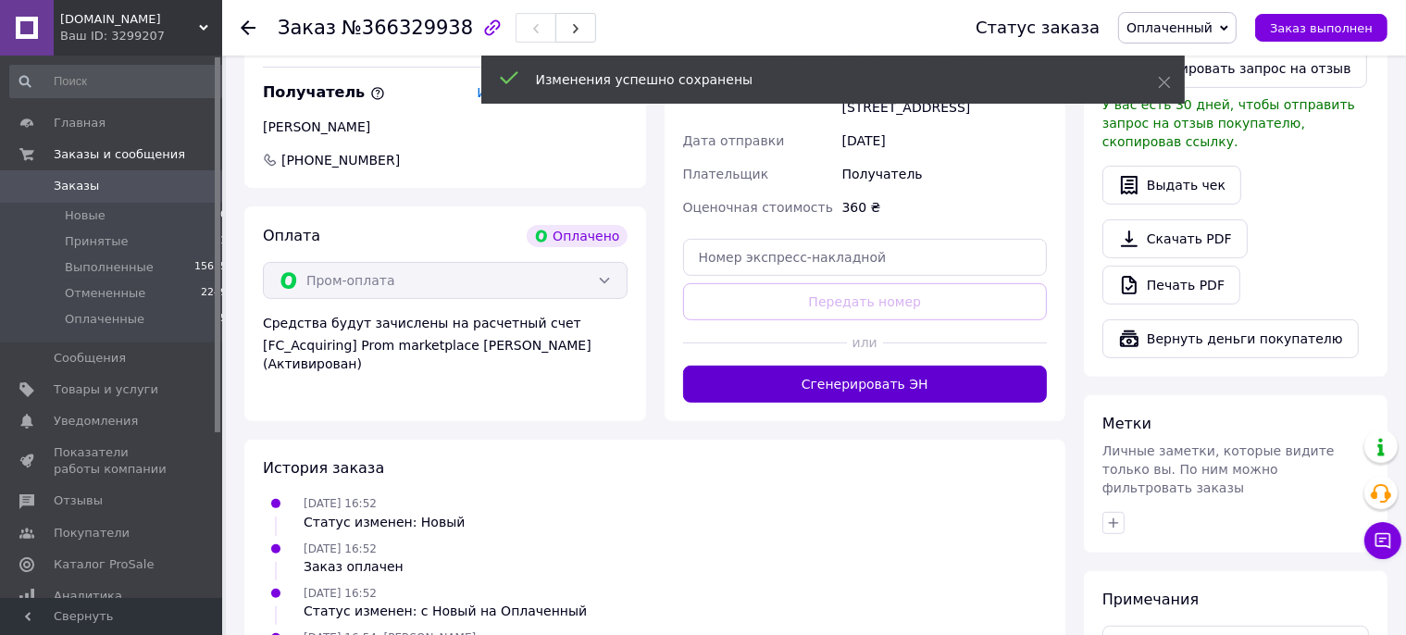
click at [838, 366] on button "Сгенерировать ЭН" at bounding box center [865, 384] width 365 height 37
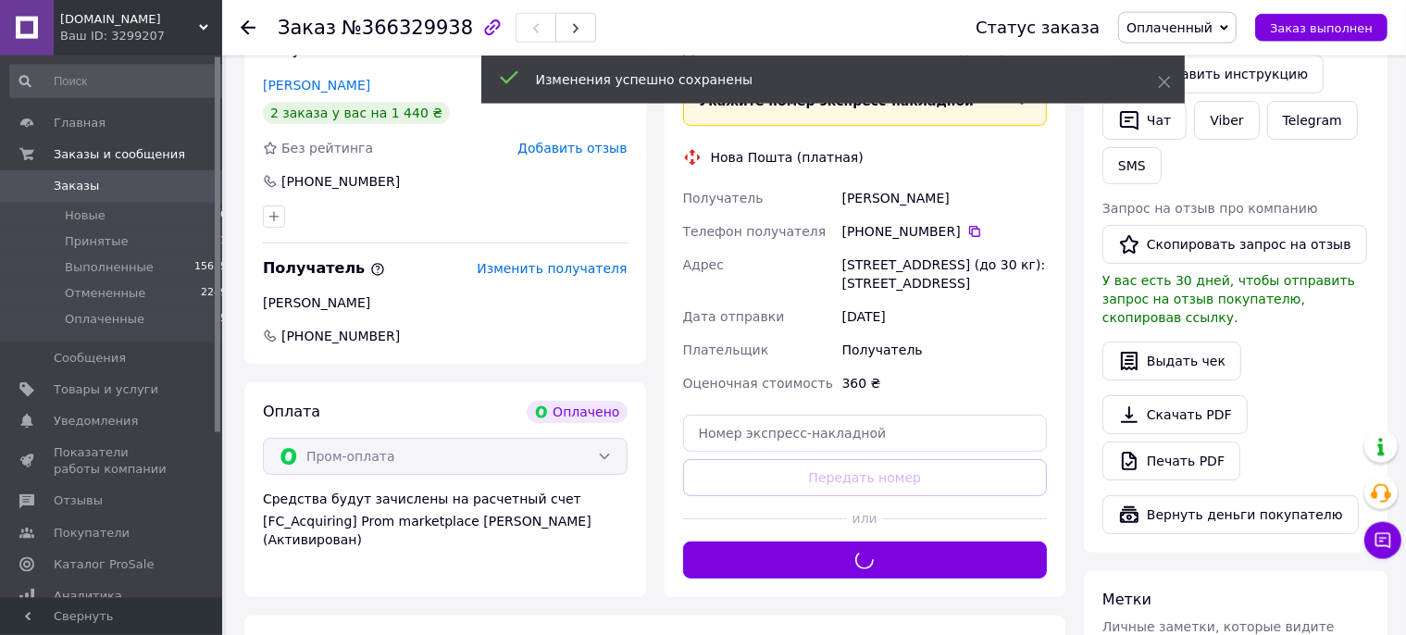
scroll to position [195, 0]
